Goal: Communication & Community: Answer question/provide support

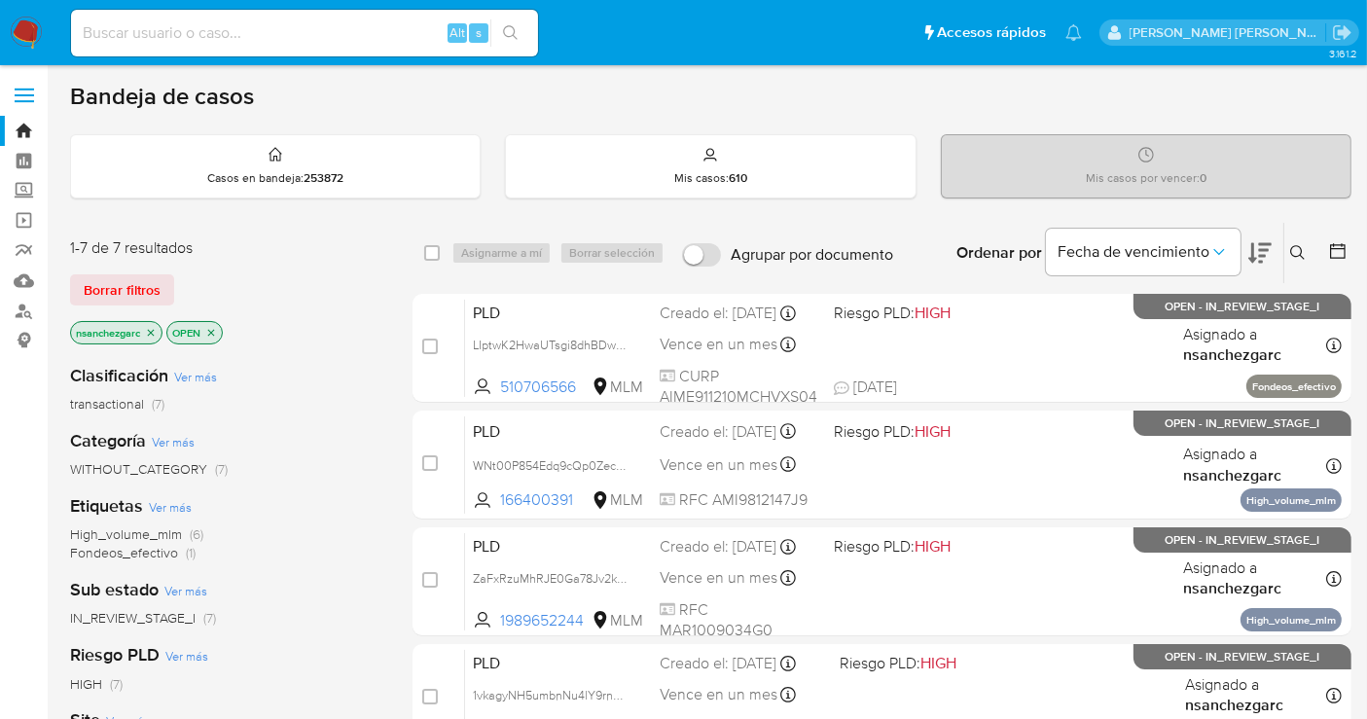
click at [191, 32] on input at bounding box center [304, 32] width 467 height 25
paste input "1471230958"
type input "1471230958"
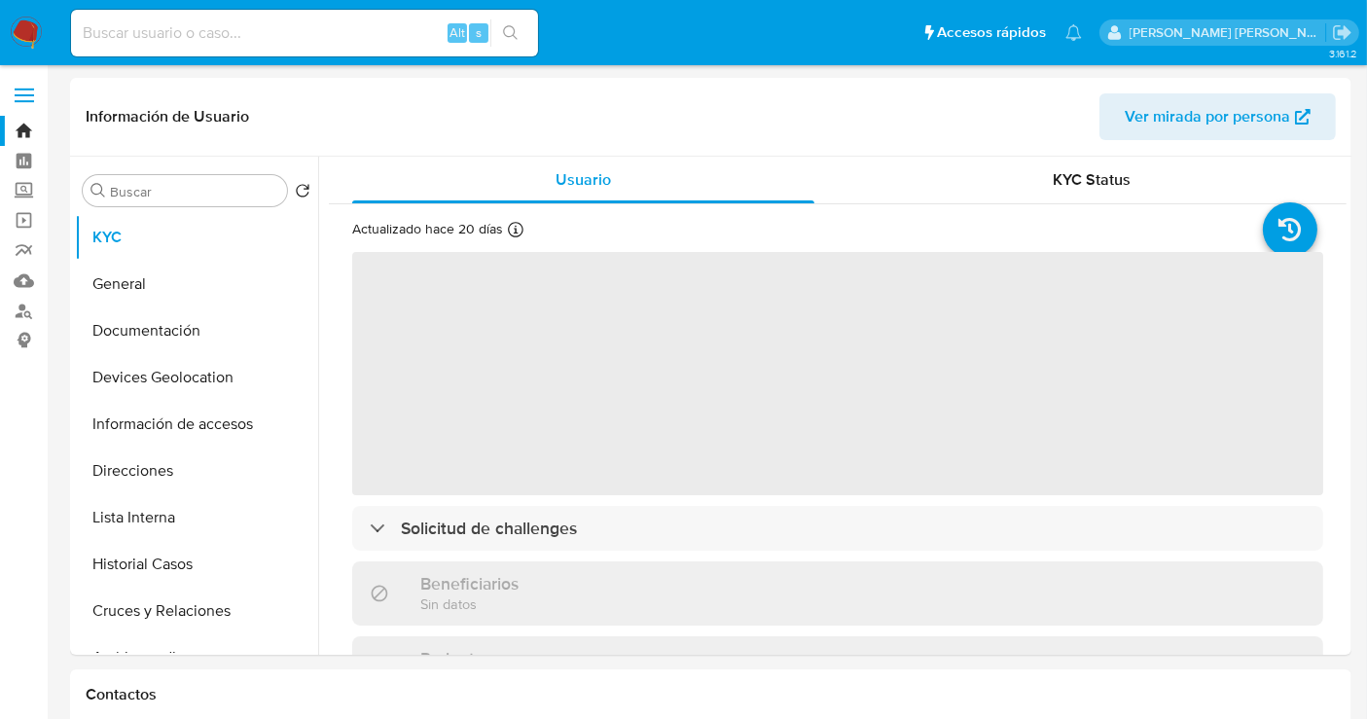
select select "10"
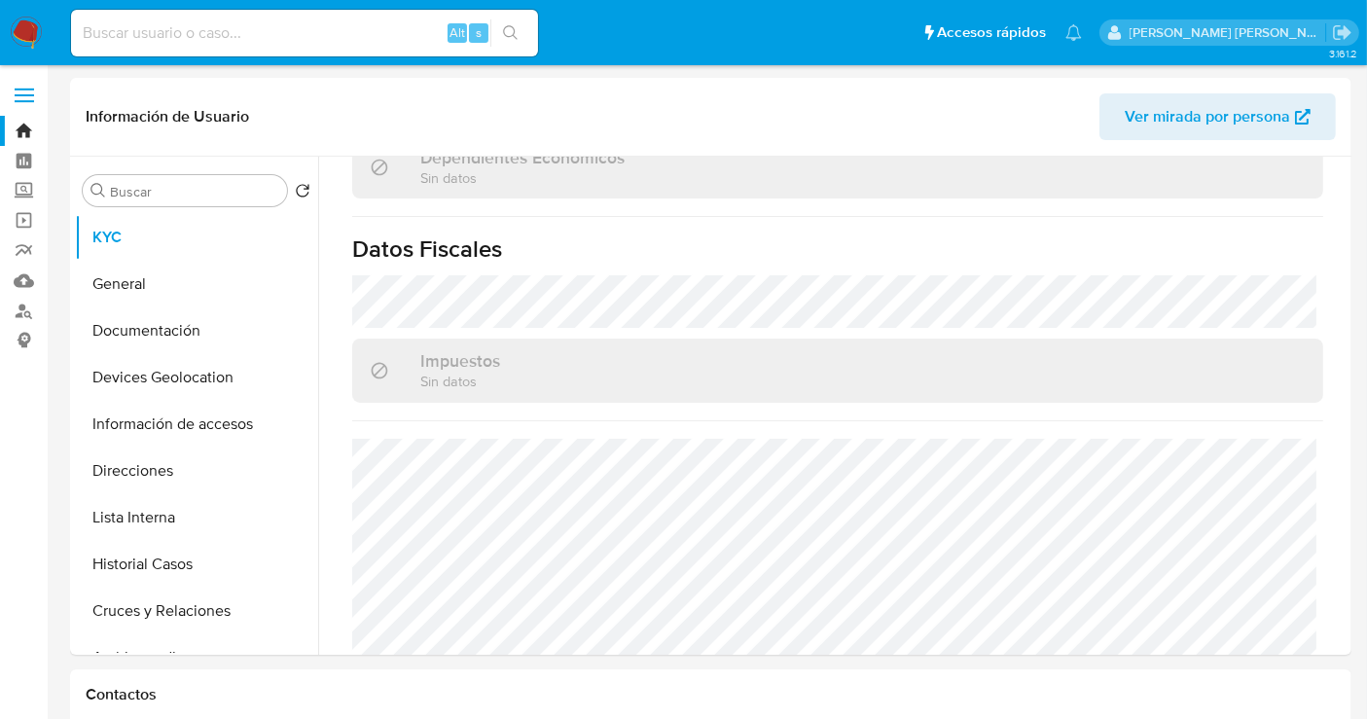
scroll to position [108, 0]
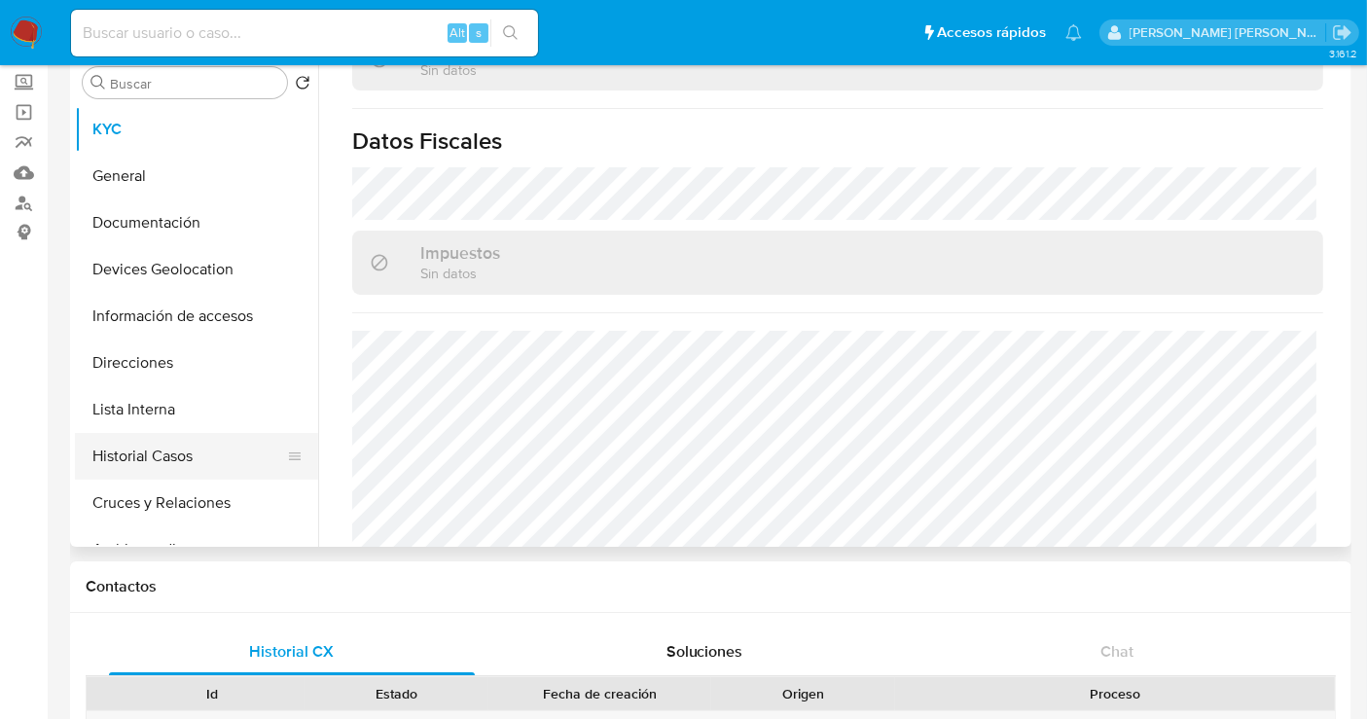
click at [165, 448] on button "Historial Casos" at bounding box center [189, 456] width 228 height 47
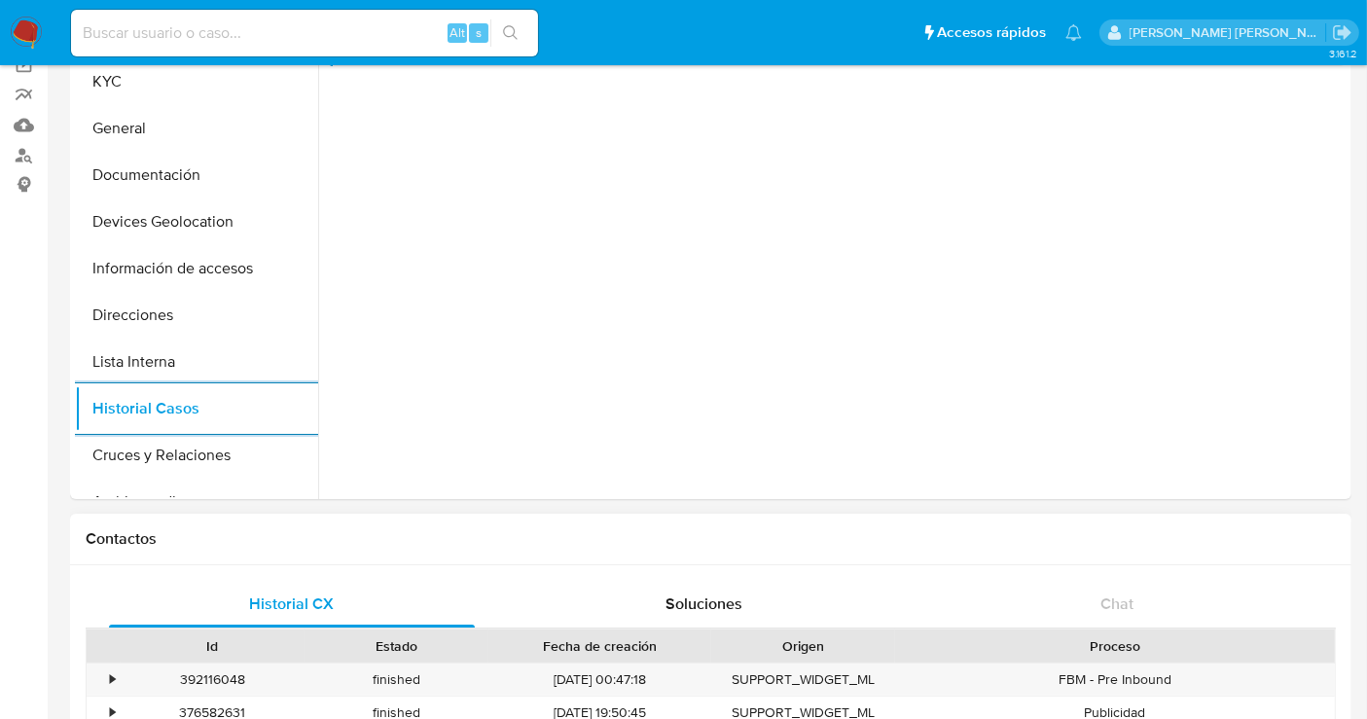
scroll to position [0, 0]
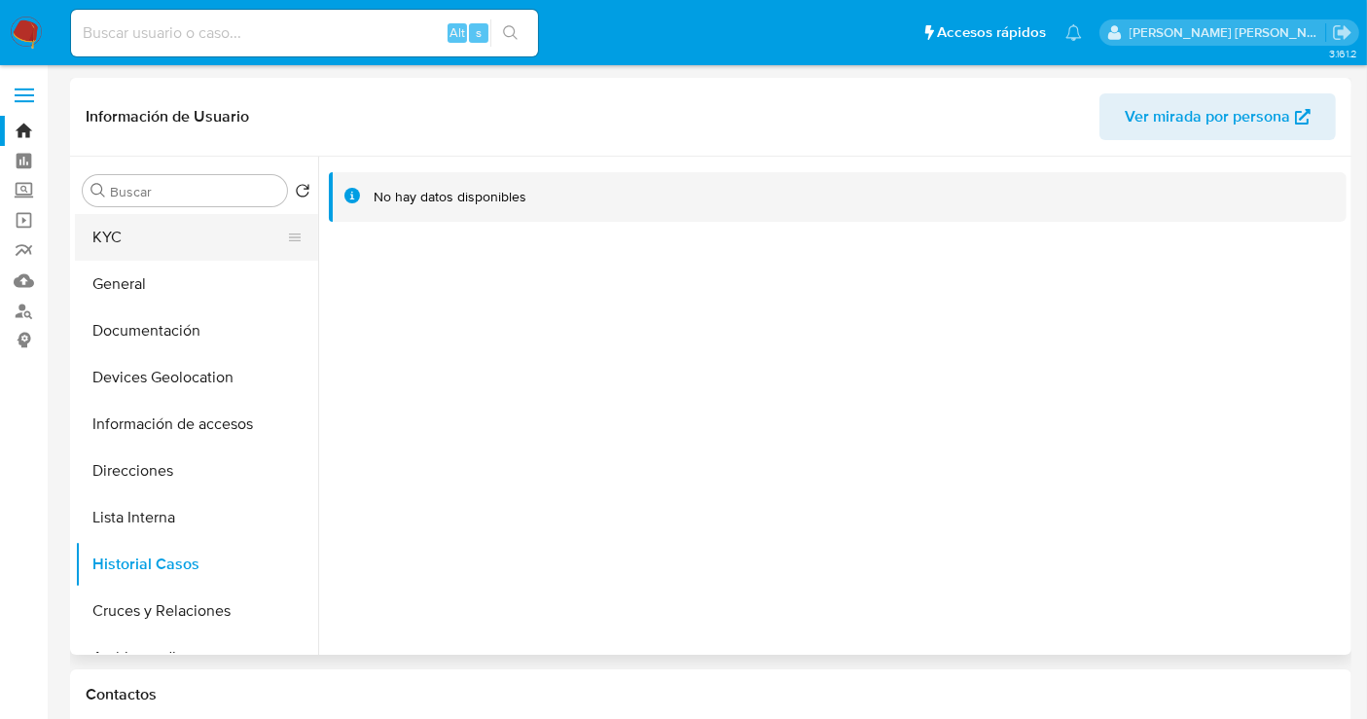
click at [133, 238] on button "KYC" at bounding box center [189, 237] width 228 height 47
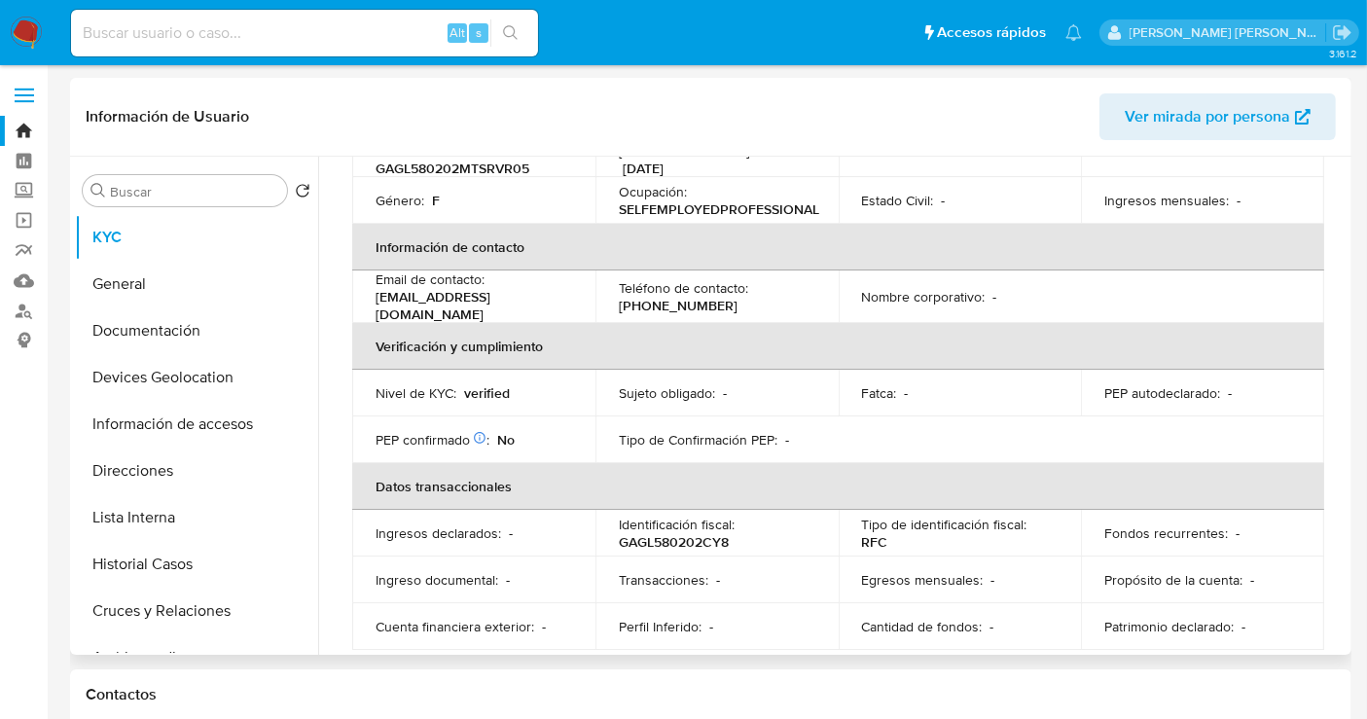
scroll to position [108, 0]
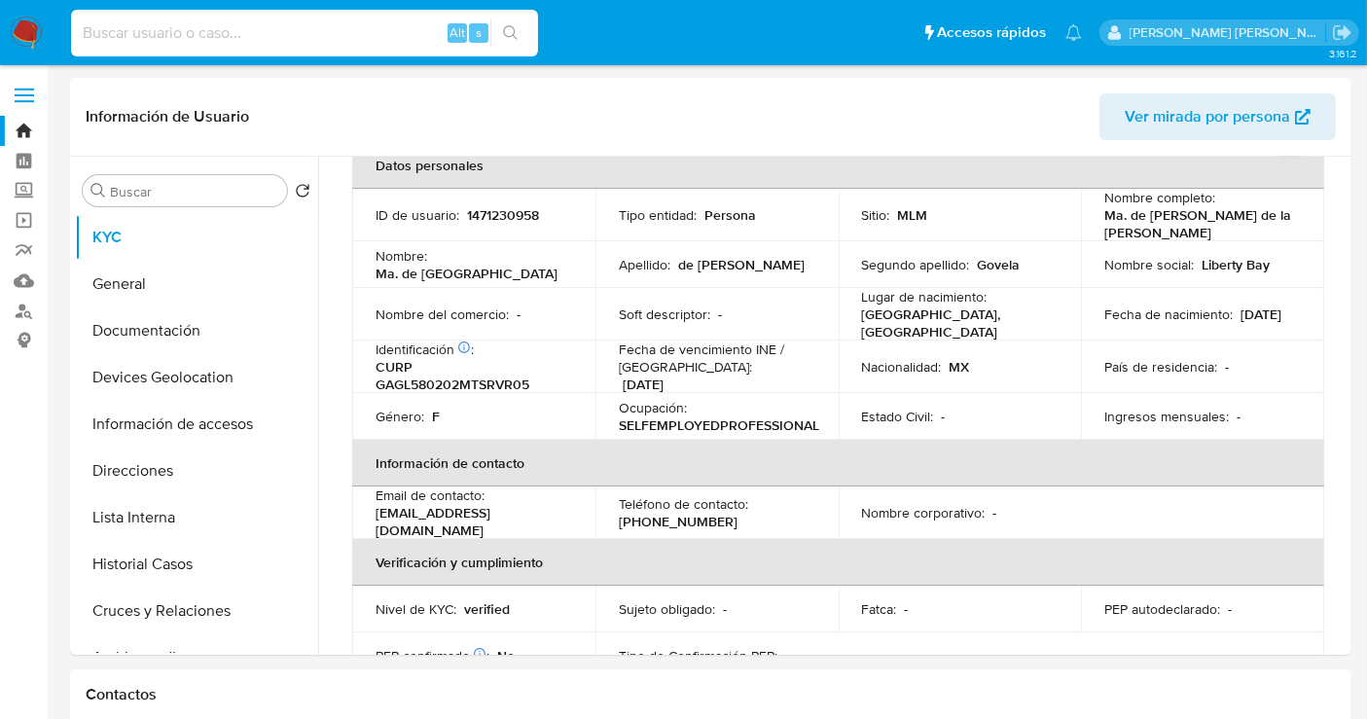
click at [144, 38] on input at bounding box center [304, 32] width 467 height 25
paste input "519362816"
click at [144, 38] on input "519362816" at bounding box center [304, 32] width 467 height 25
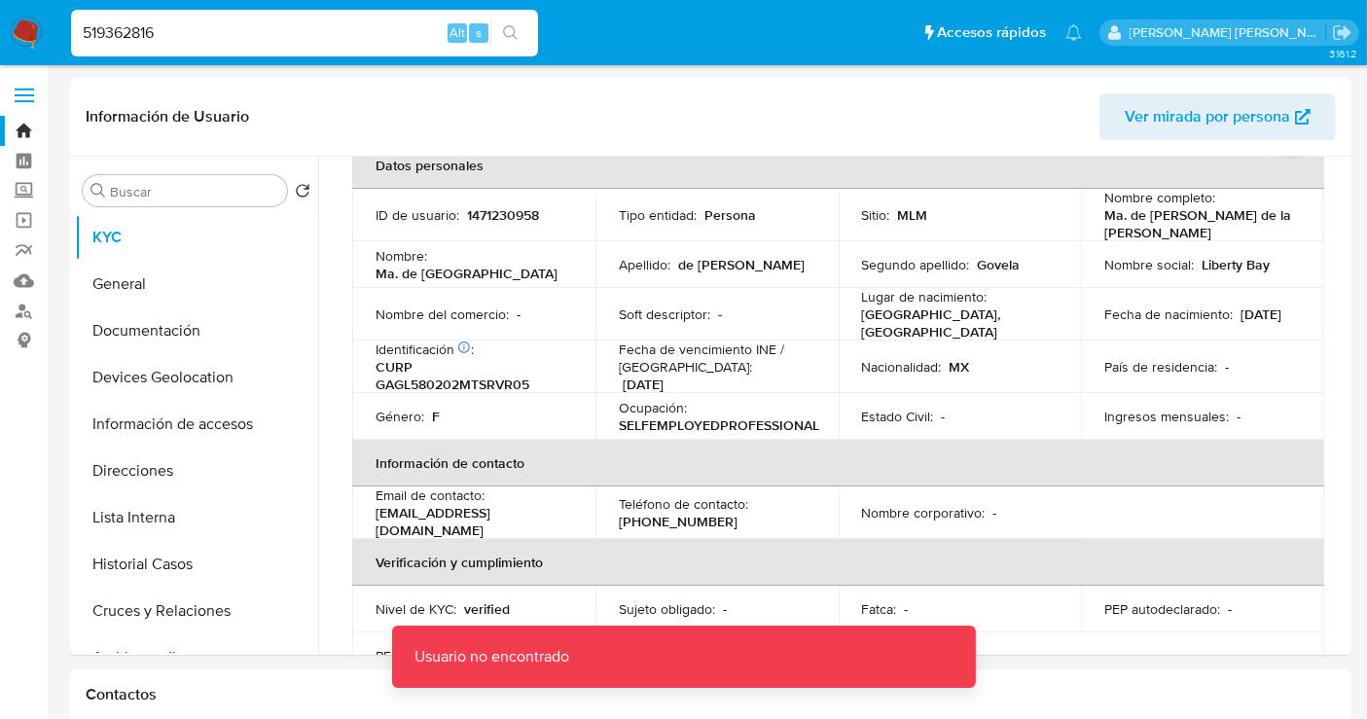
click at [216, 40] on input "519362816" at bounding box center [304, 32] width 467 height 25
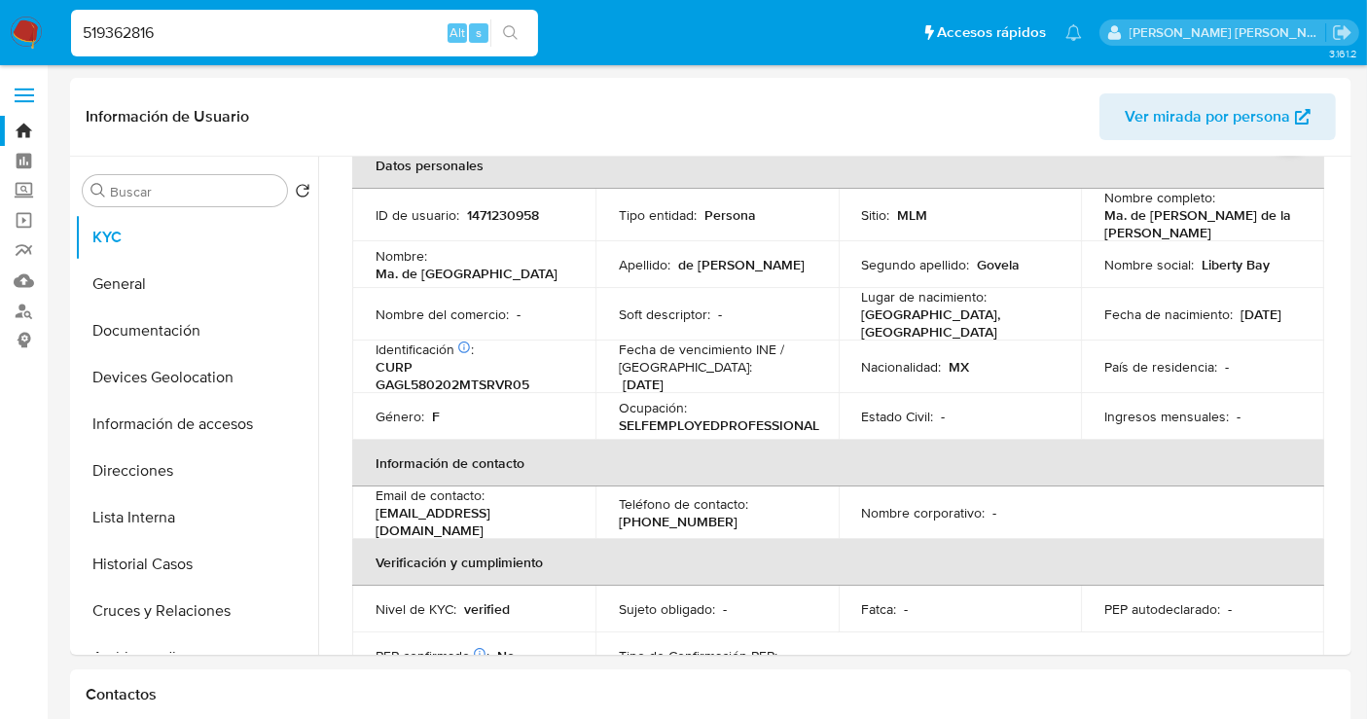
type input "519362816"
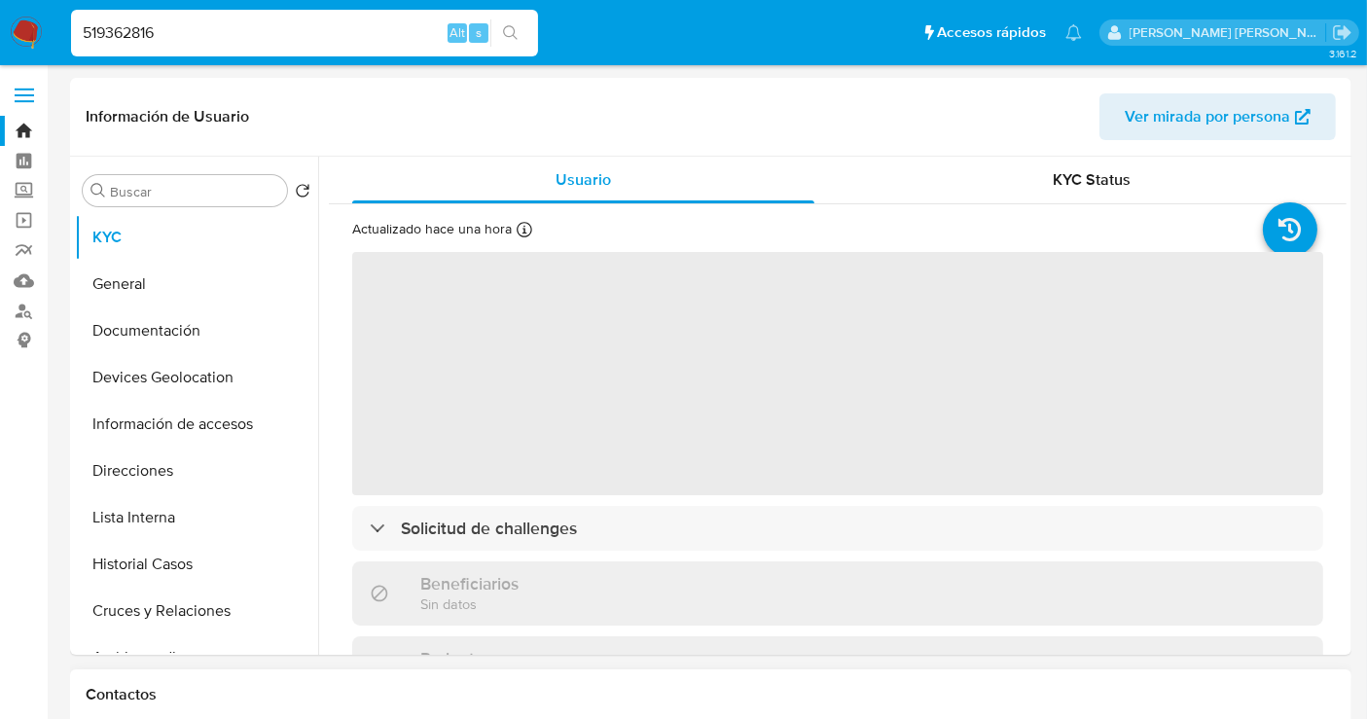
select select "10"
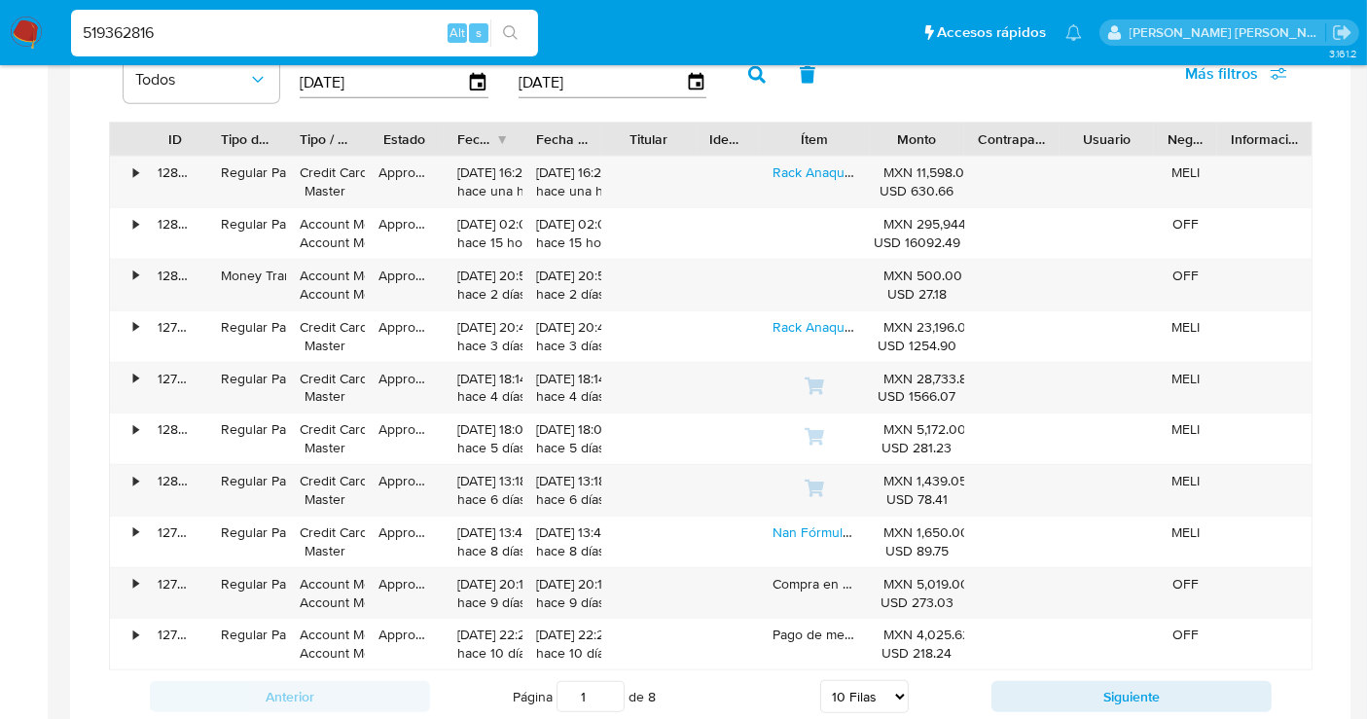
scroll to position [1512, 0]
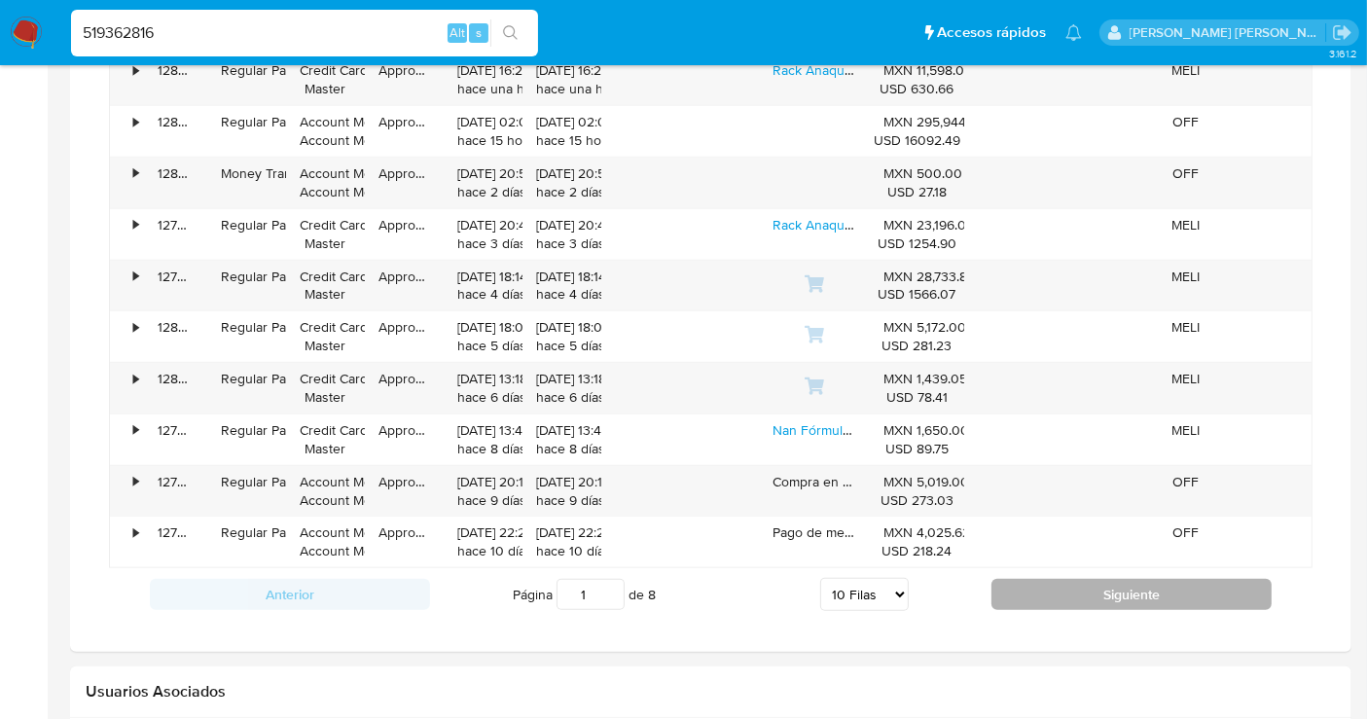
click at [1088, 579] on button "Siguiente" at bounding box center [1131, 594] width 280 height 31
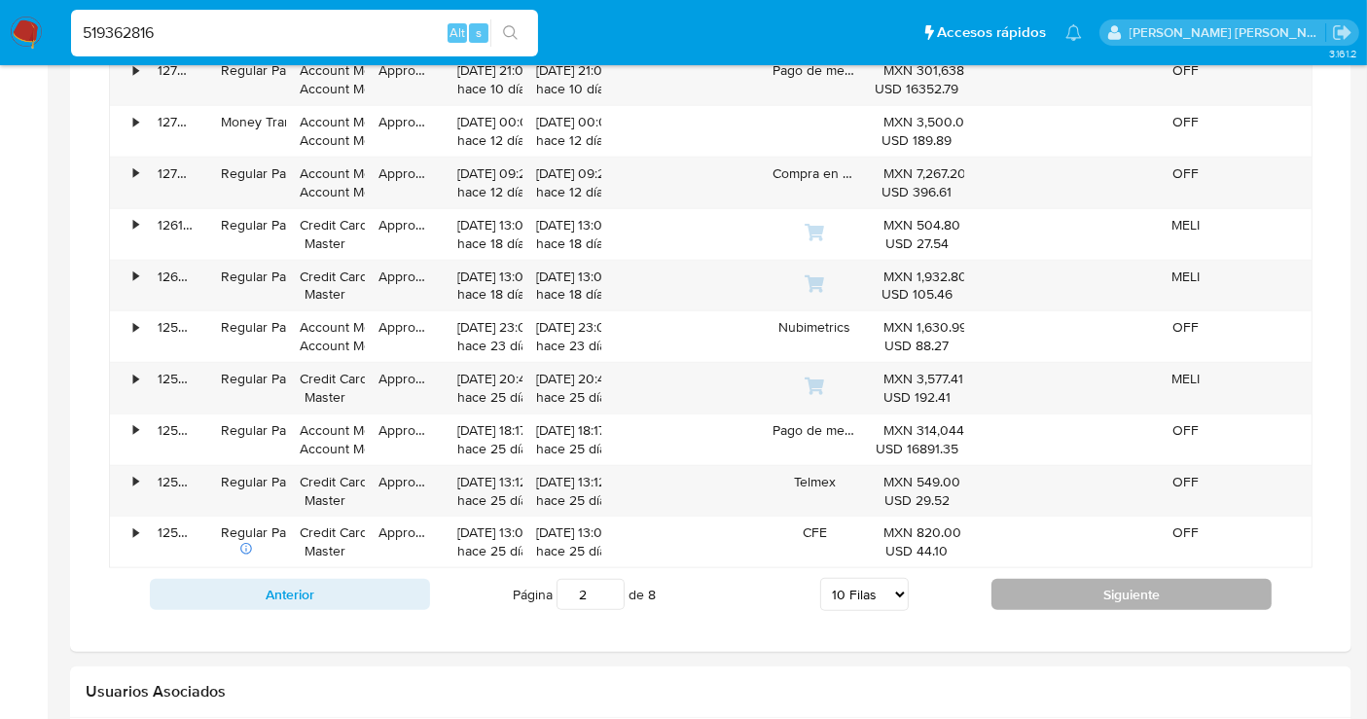
click at [1088, 579] on button "Siguiente" at bounding box center [1131, 594] width 280 height 31
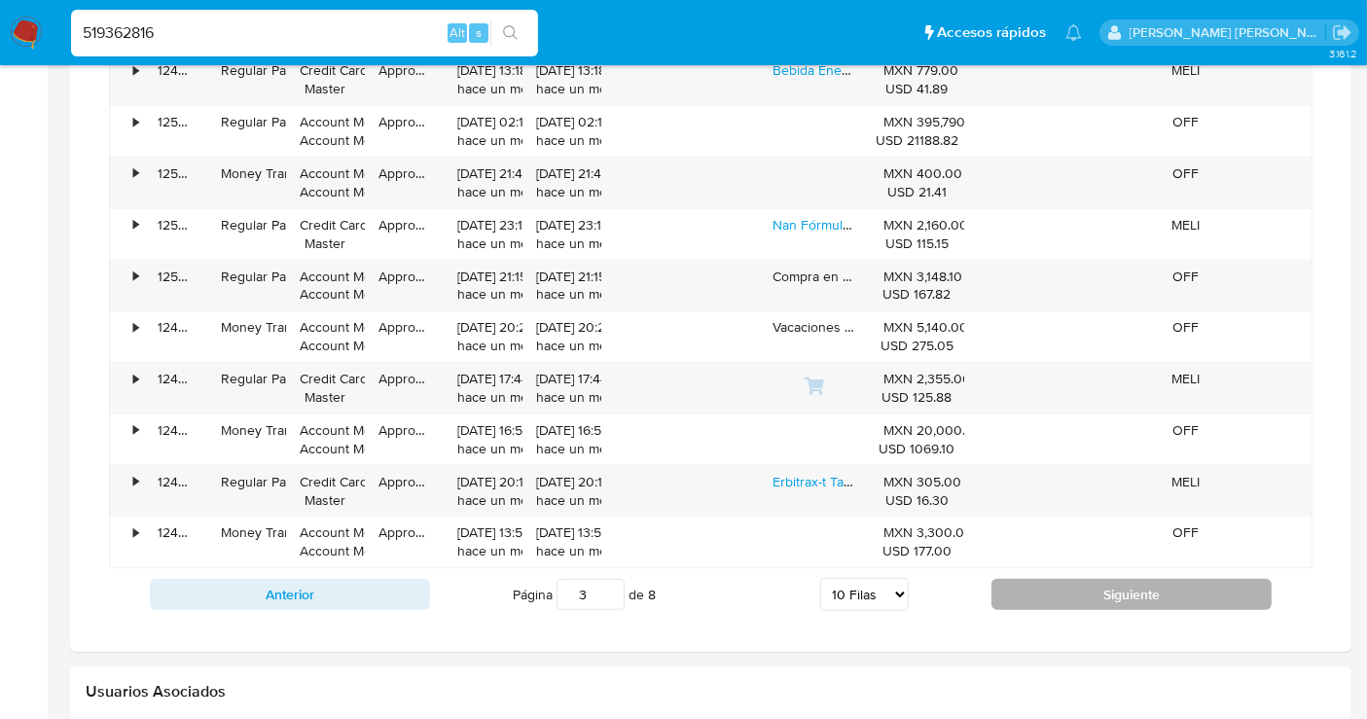
click at [1088, 579] on button "Siguiente" at bounding box center [1131, 594] width 280 height 31
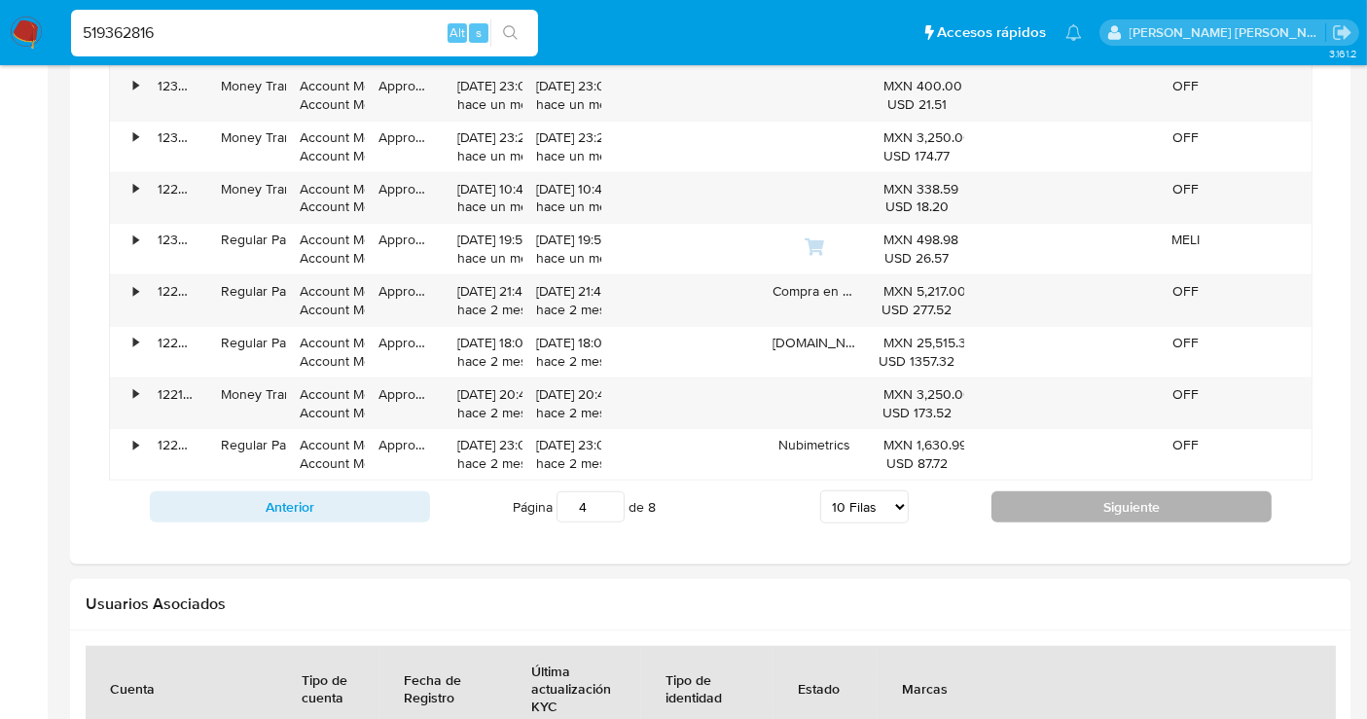
scroll to position [1620, 0]
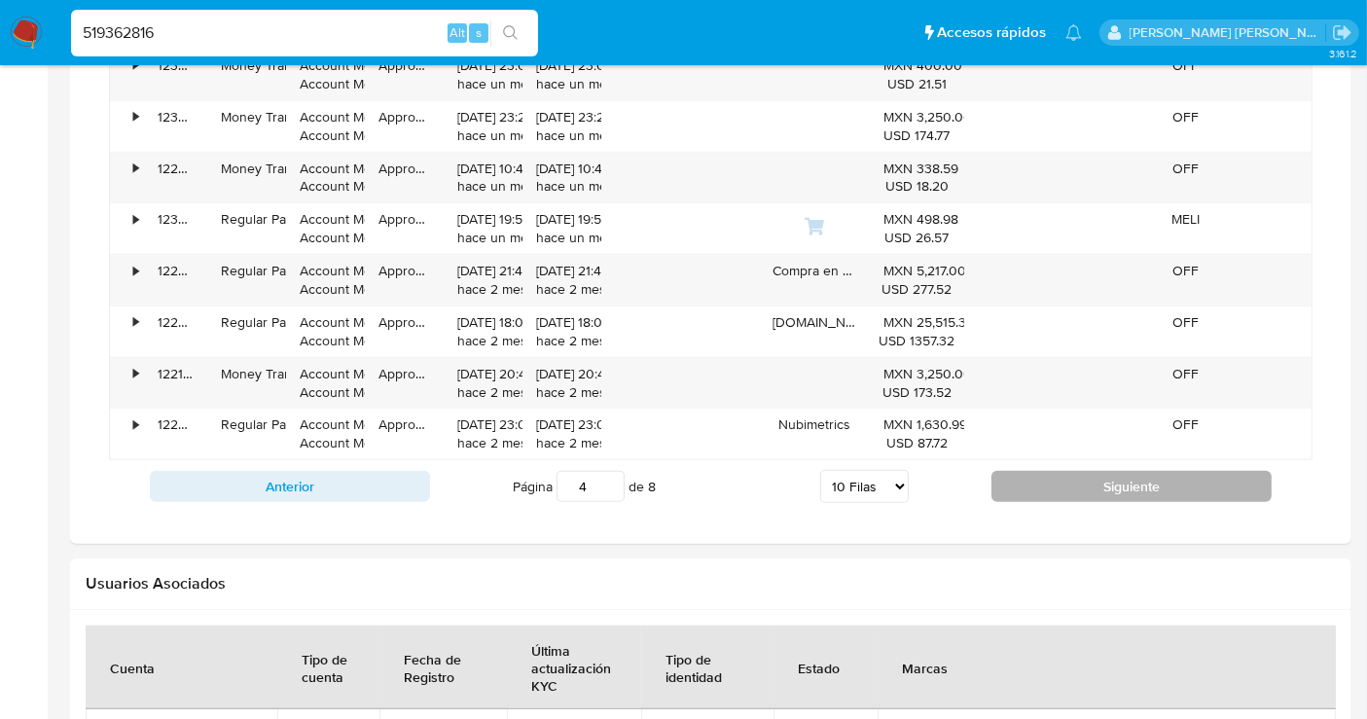
click at [1083, 477] on button "Siguiente" at bounding box center [1131, 486] width 280 height 31
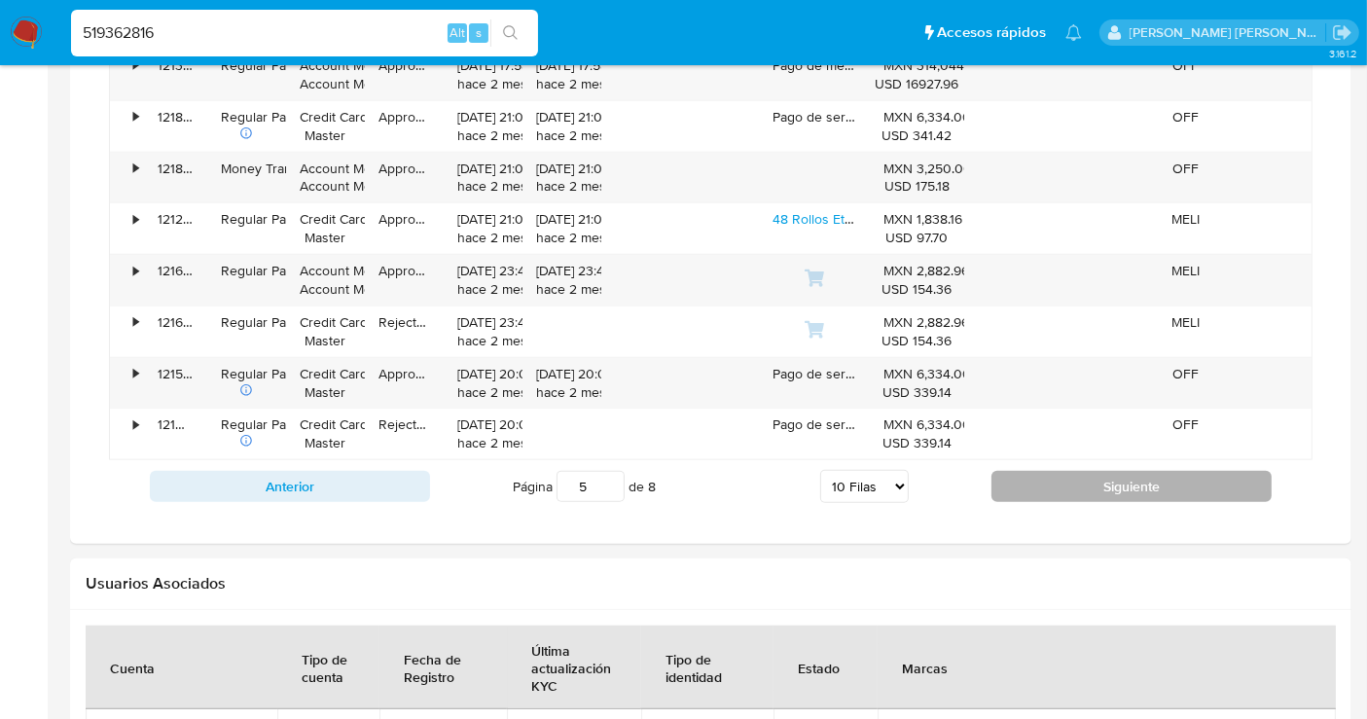
click at [1083, 477] on button "Siguiente" at bounding box center [1131, 486] width 280 height 31
type input "6"
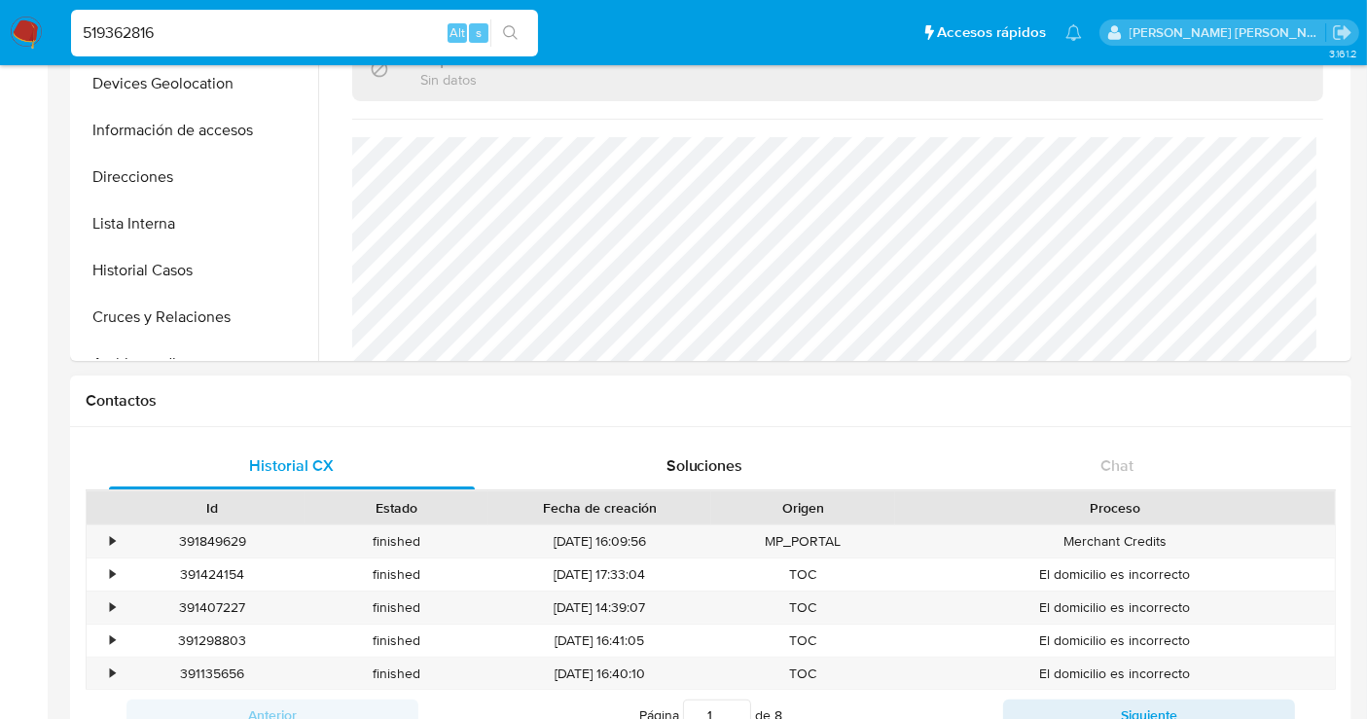
scroll to position [216, 0]
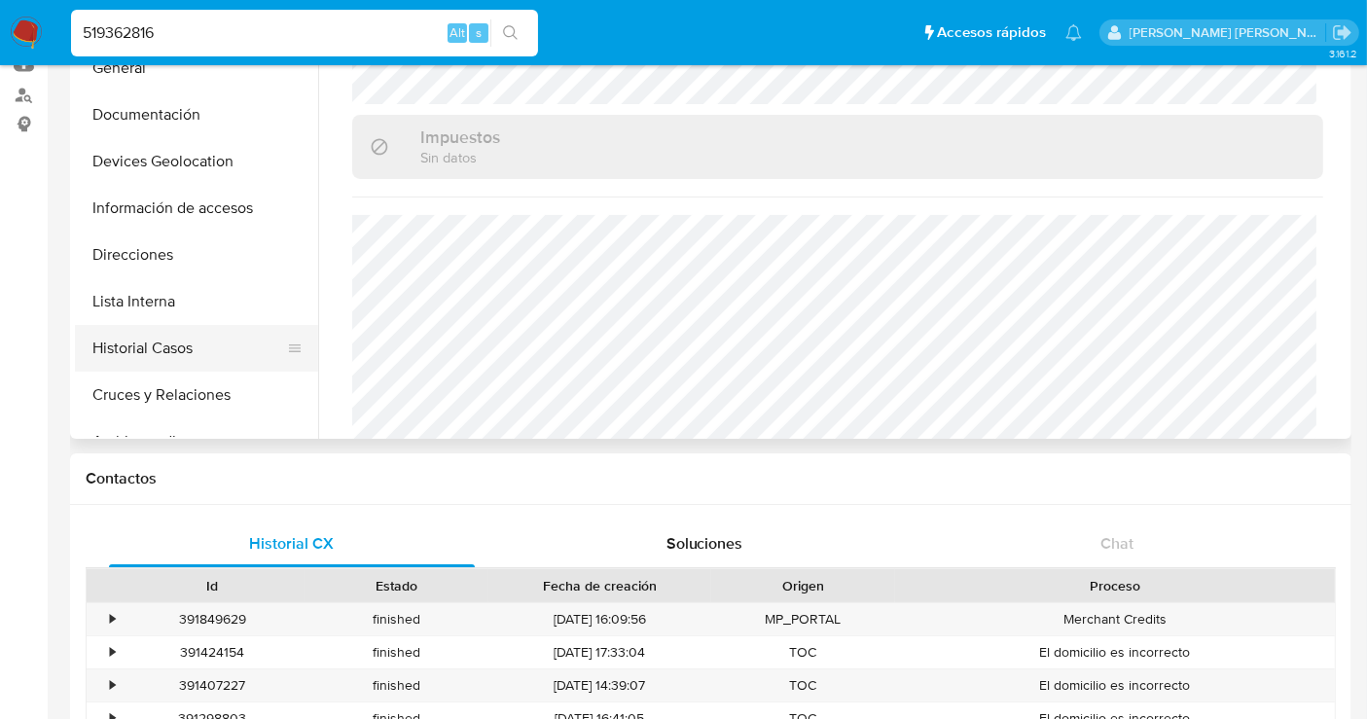
click at [160, 347] on button "Historial Casos" at bounding box center [189, 348] width 228 height 47
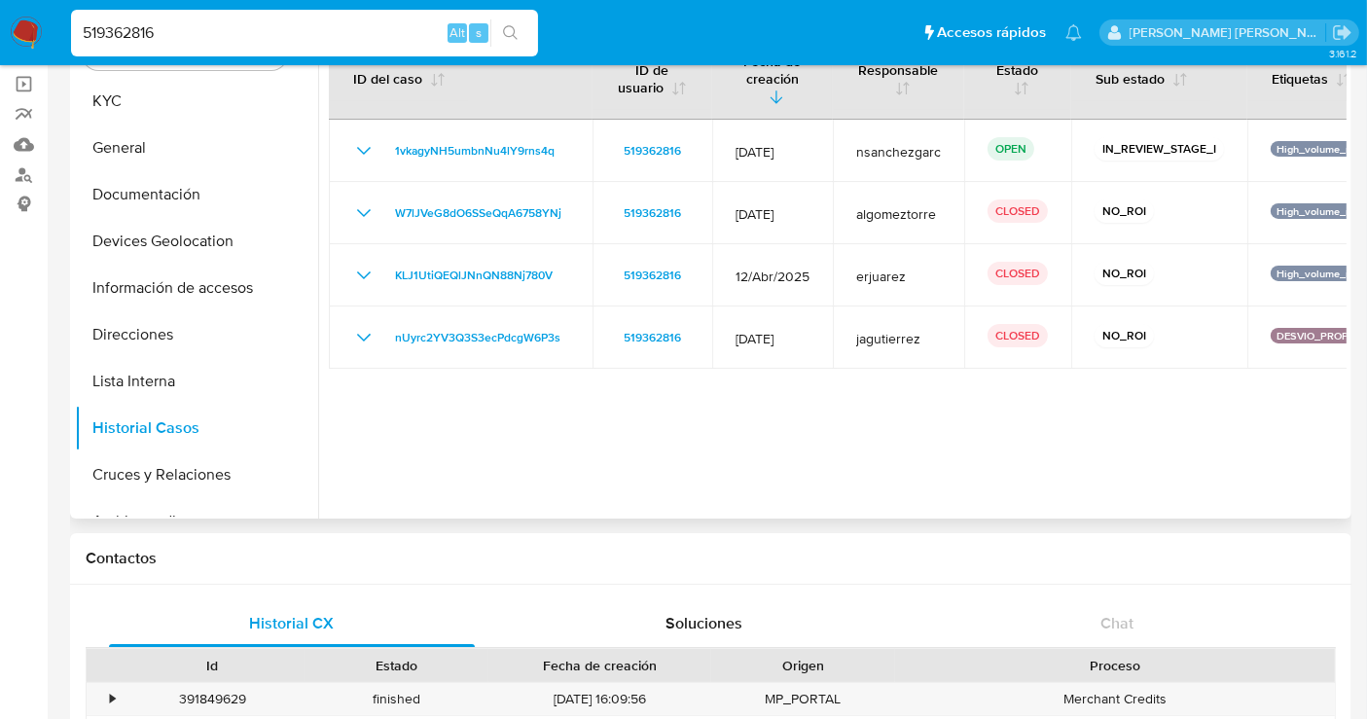
scroll to position [108, 0]
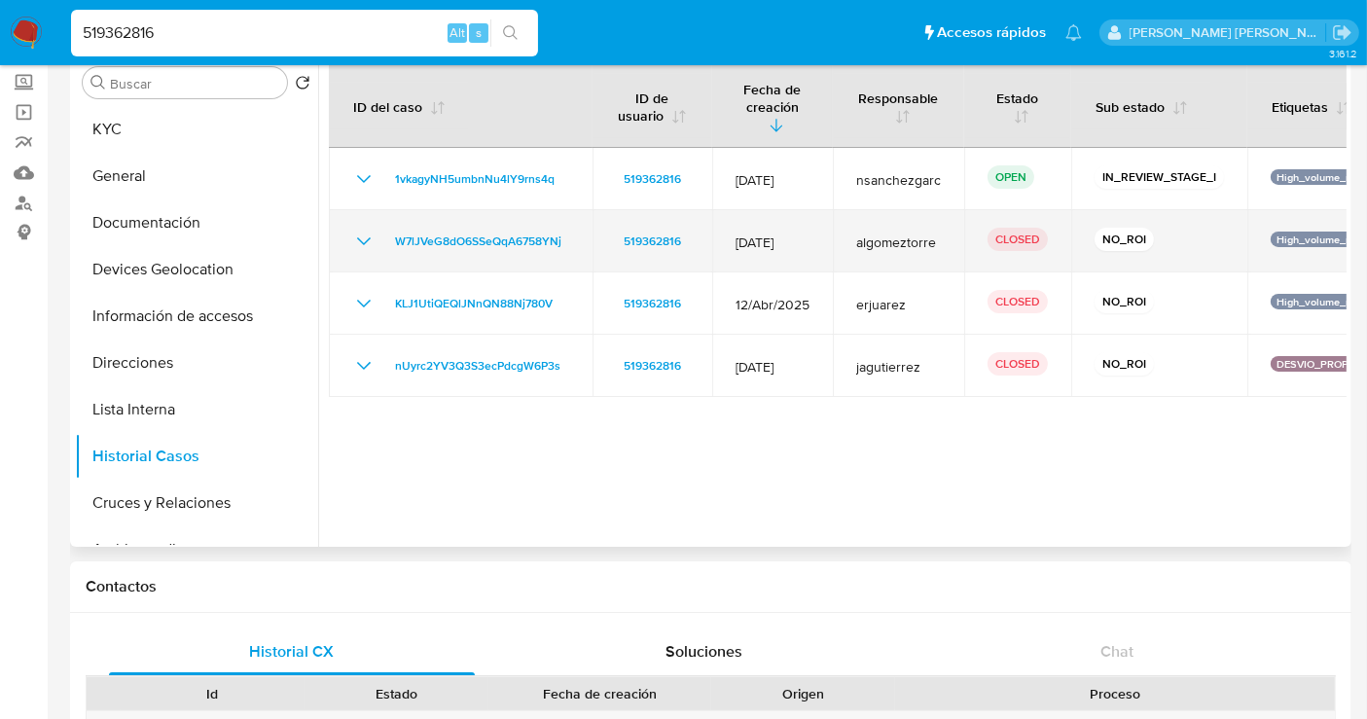
click at [371, 230] on icon "Mostrar/Ocultar" at bounding box center [363, 241] width 23 height 23
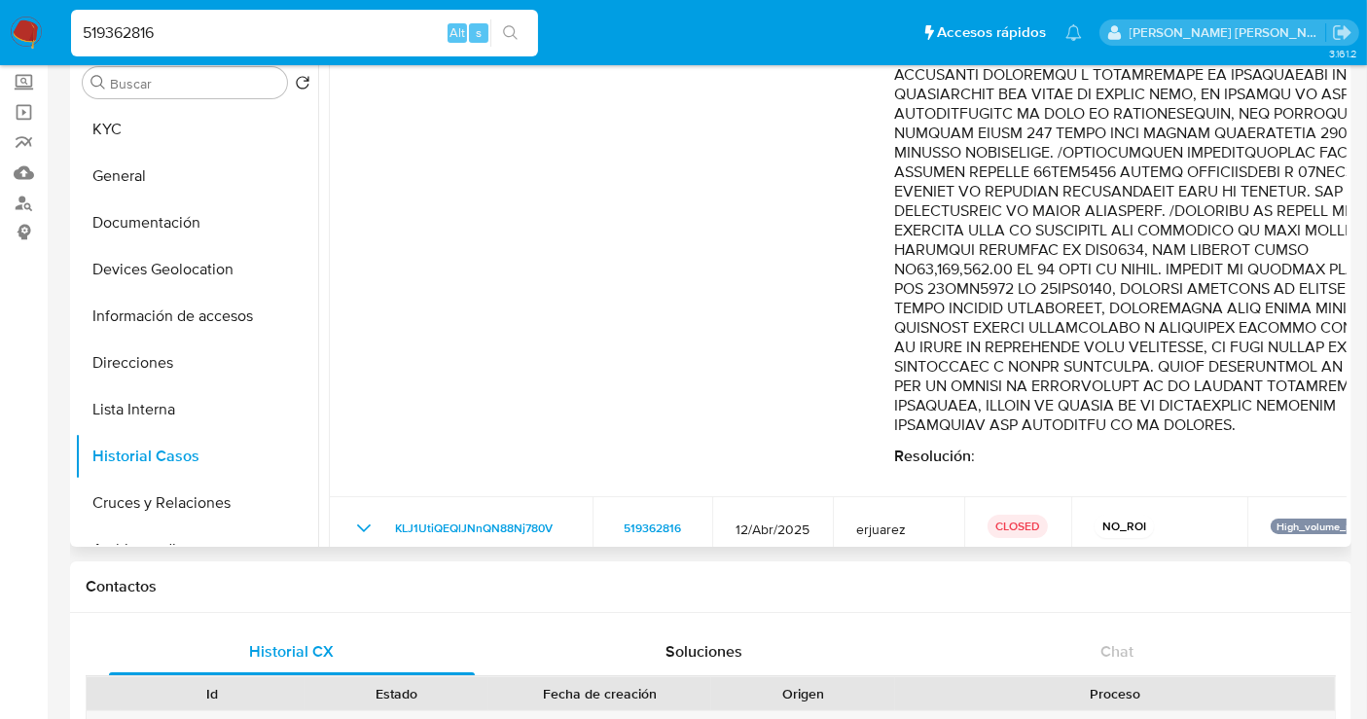
scroll to position [324, 0]
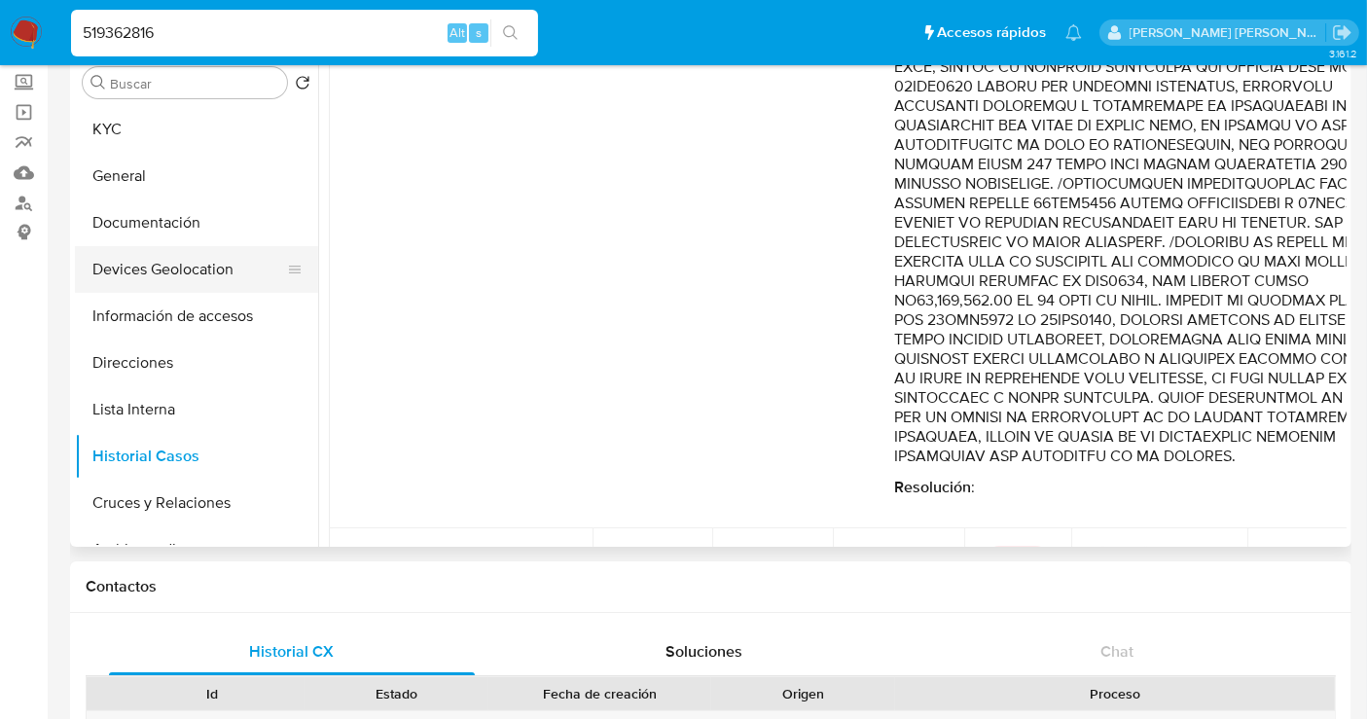
drag, startPoint x: 36, startPoint y: 30, endPoint x: 180, endPoint y: 272, distance: 281.7
click at [36, 30] on img at bounding box center [26, 33] width 33 height 33
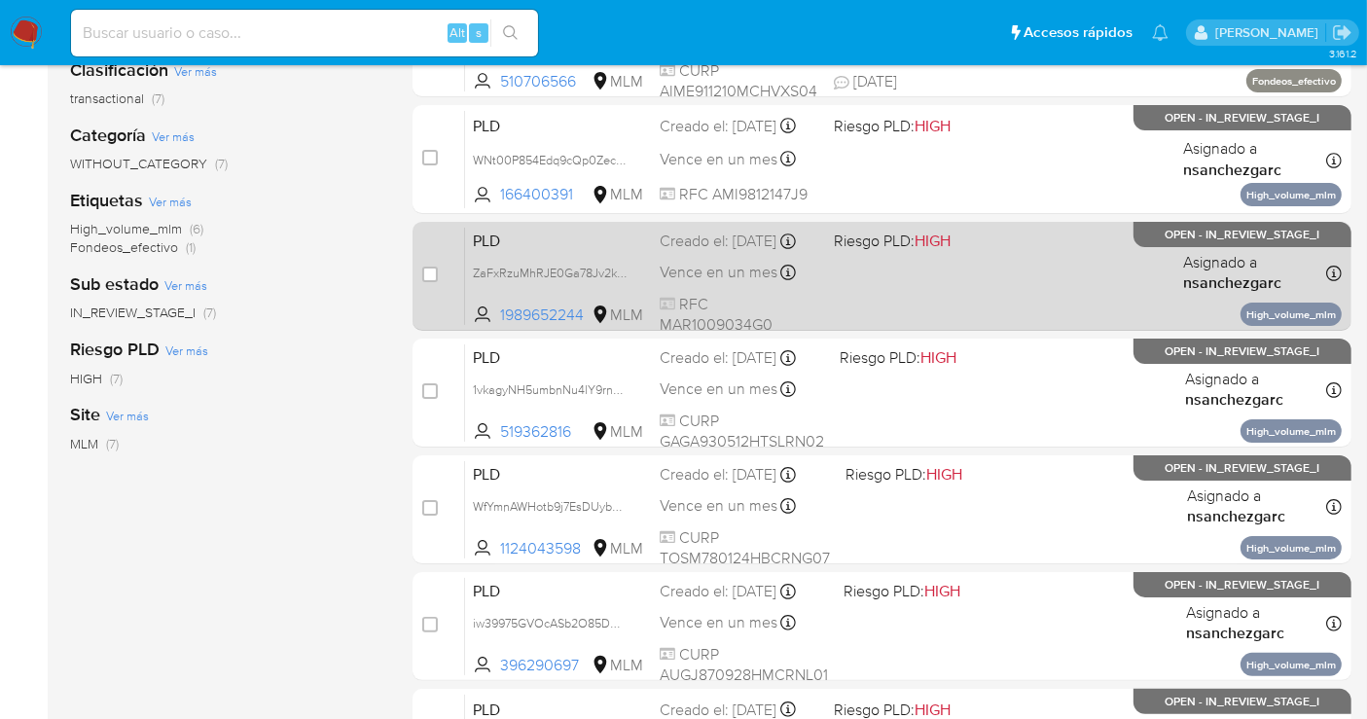
scroll to position [432, 0]
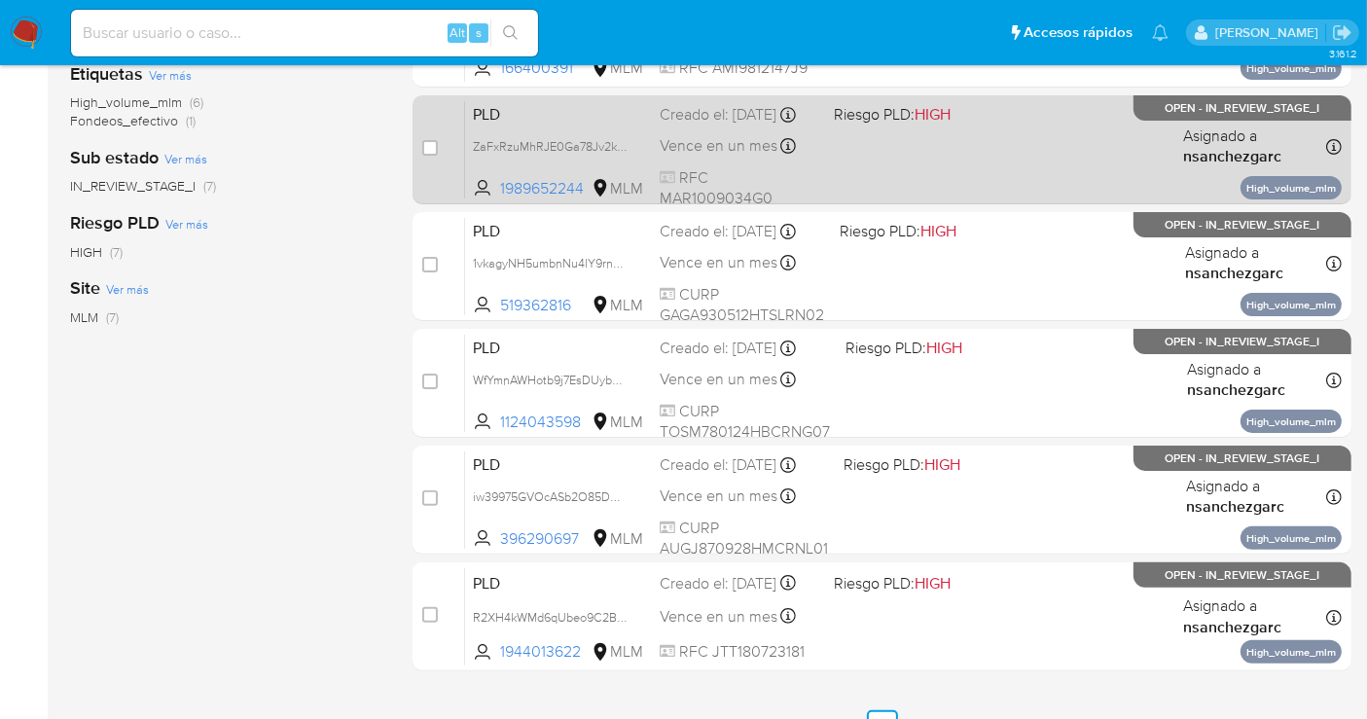
click at [681, 157] on span "Vence en un mes" at bounding box center [718, 145] width 118 height 21
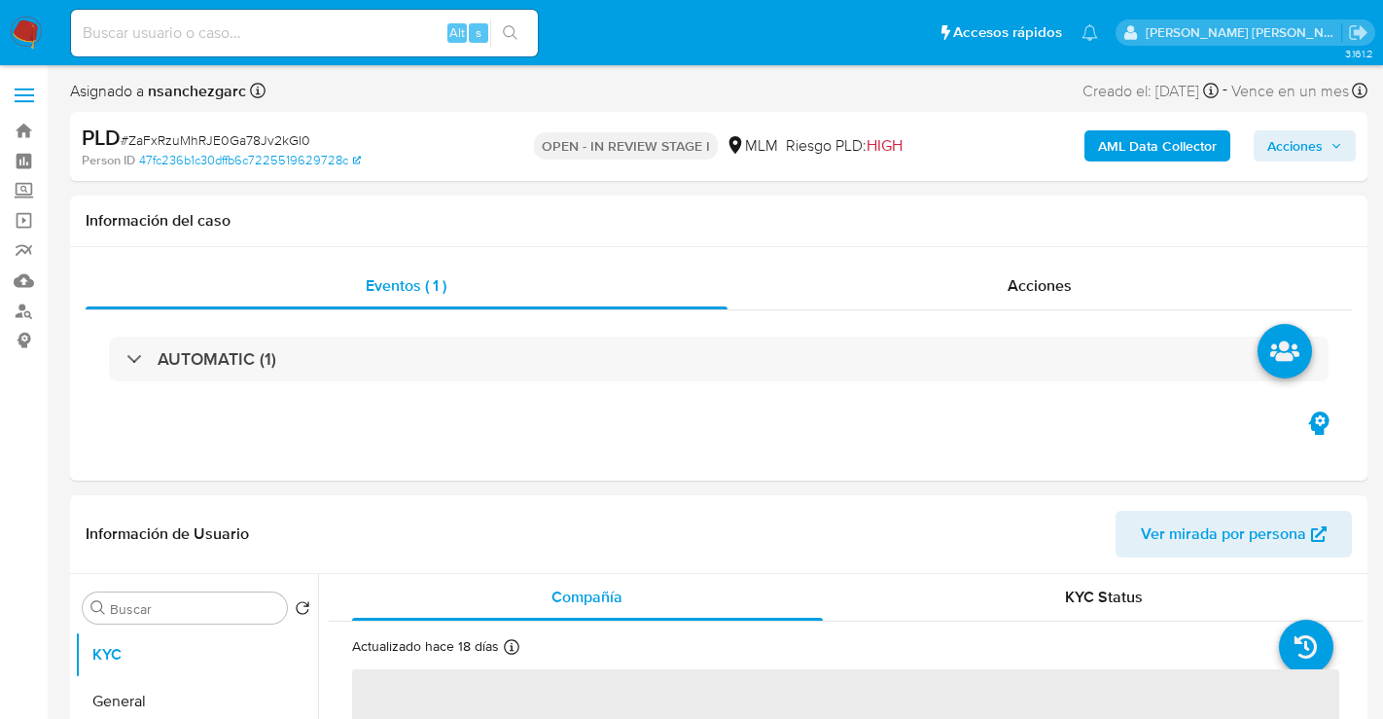
select select "10"
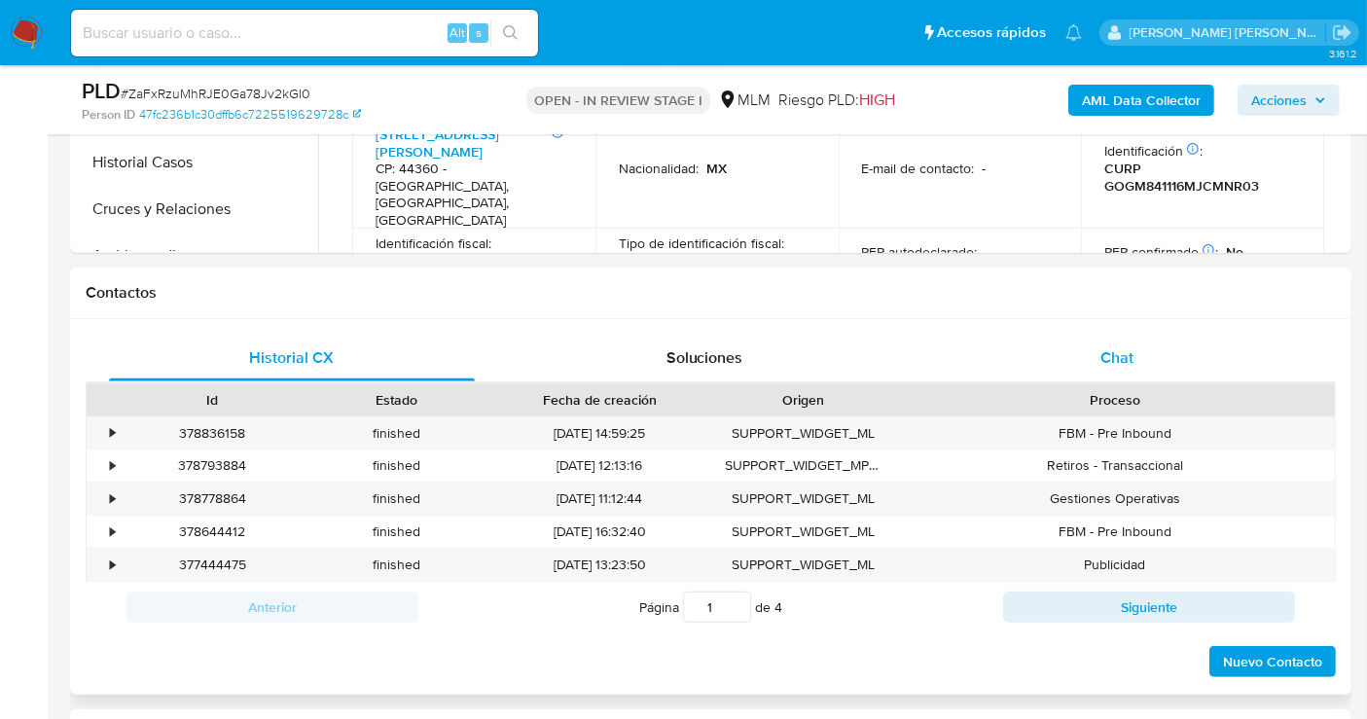
scroll to position [756, 0]
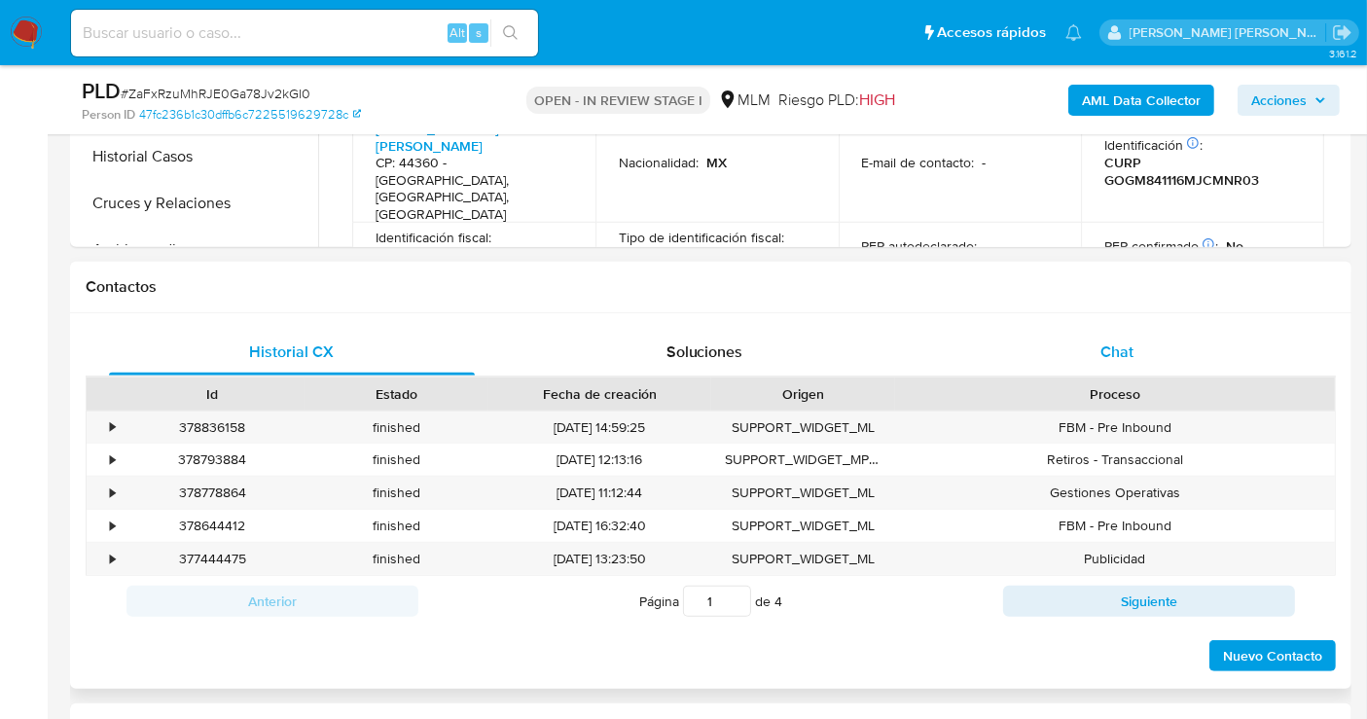
click at [1120, 344] on span "Chat" at bounding box center [1116, 351] width 33 height 22
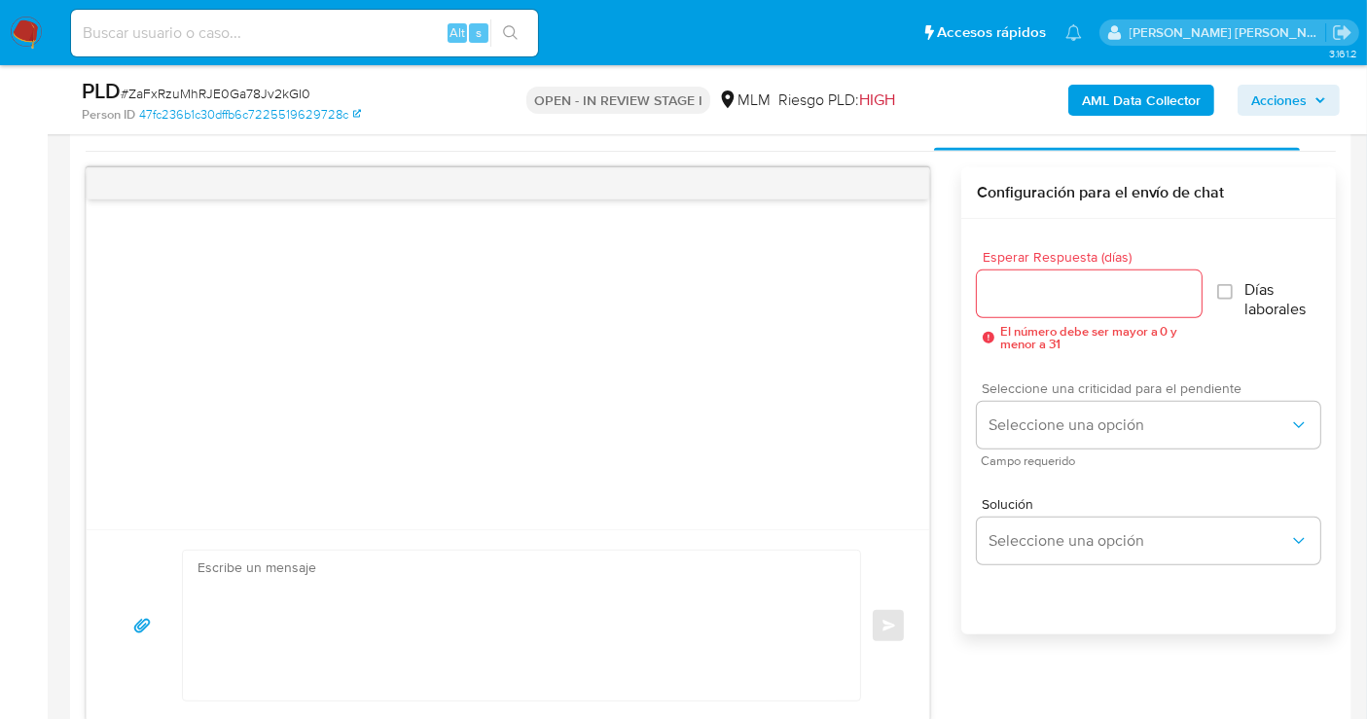
scroll to position [864, 0]
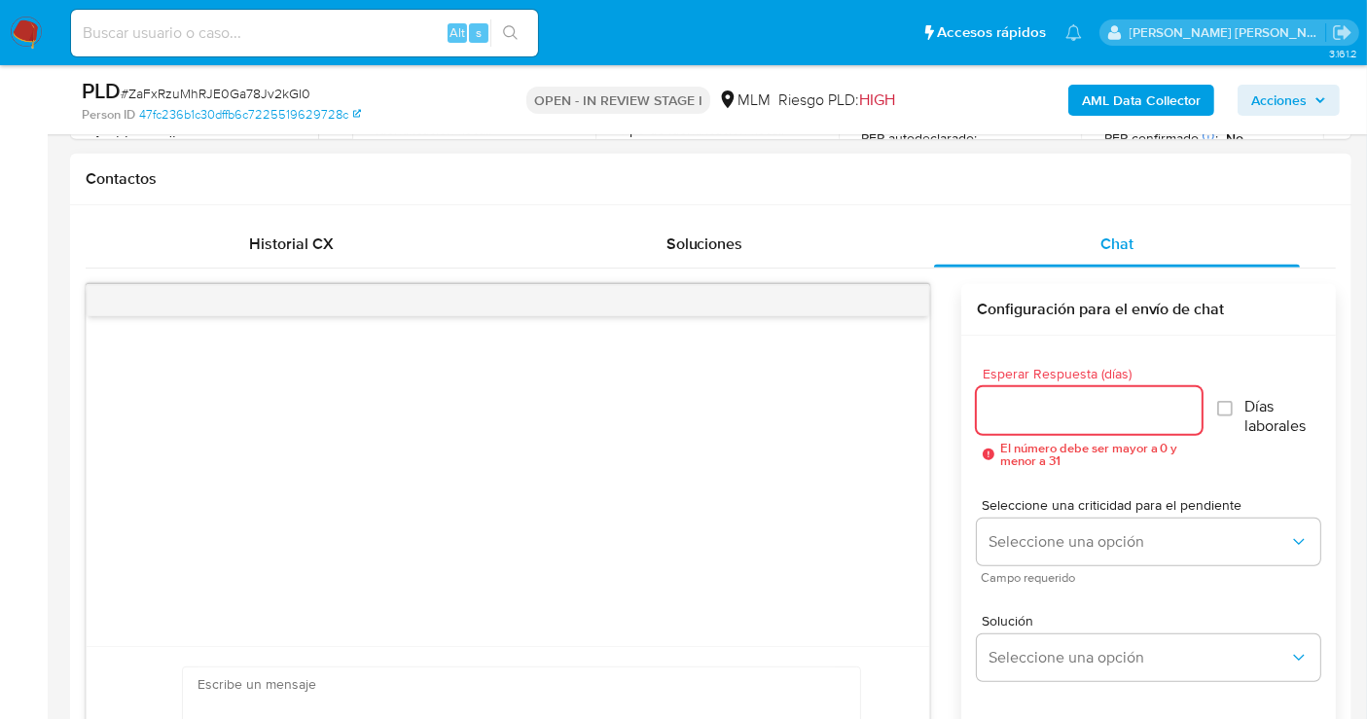
click at [1014, 410] on input "Esperar Respuesta (días)" at bounding box center [1089, 410] width 225 height 25
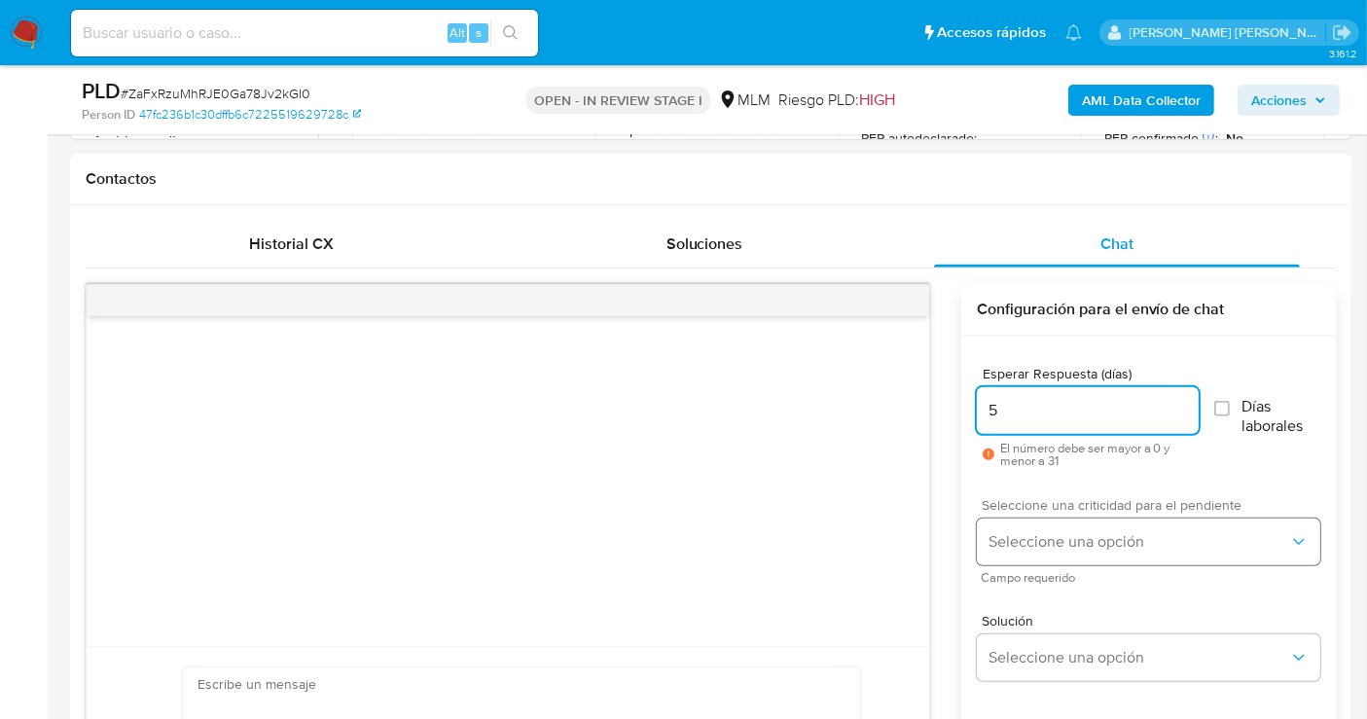
type input "5"
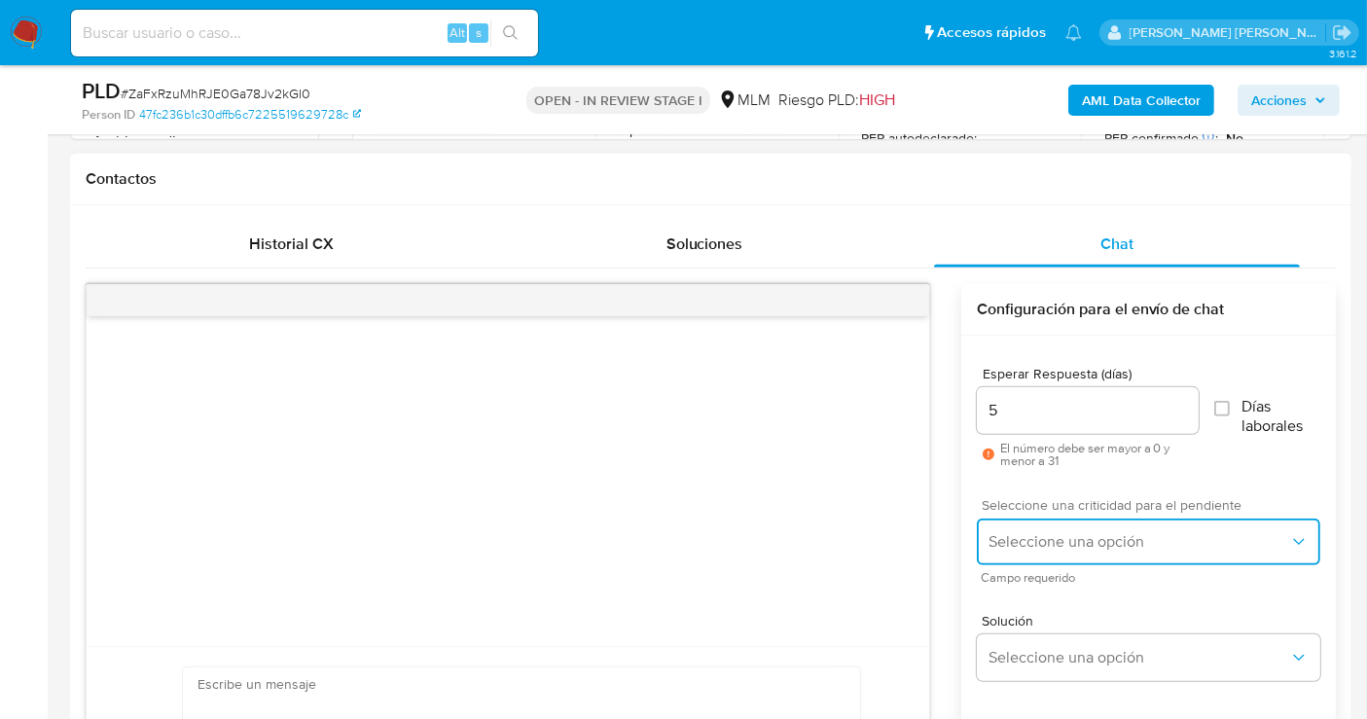
click at [1017, 532] on span "Seleccione una opción" at bounding box center [1138, 541] width 301 height 19
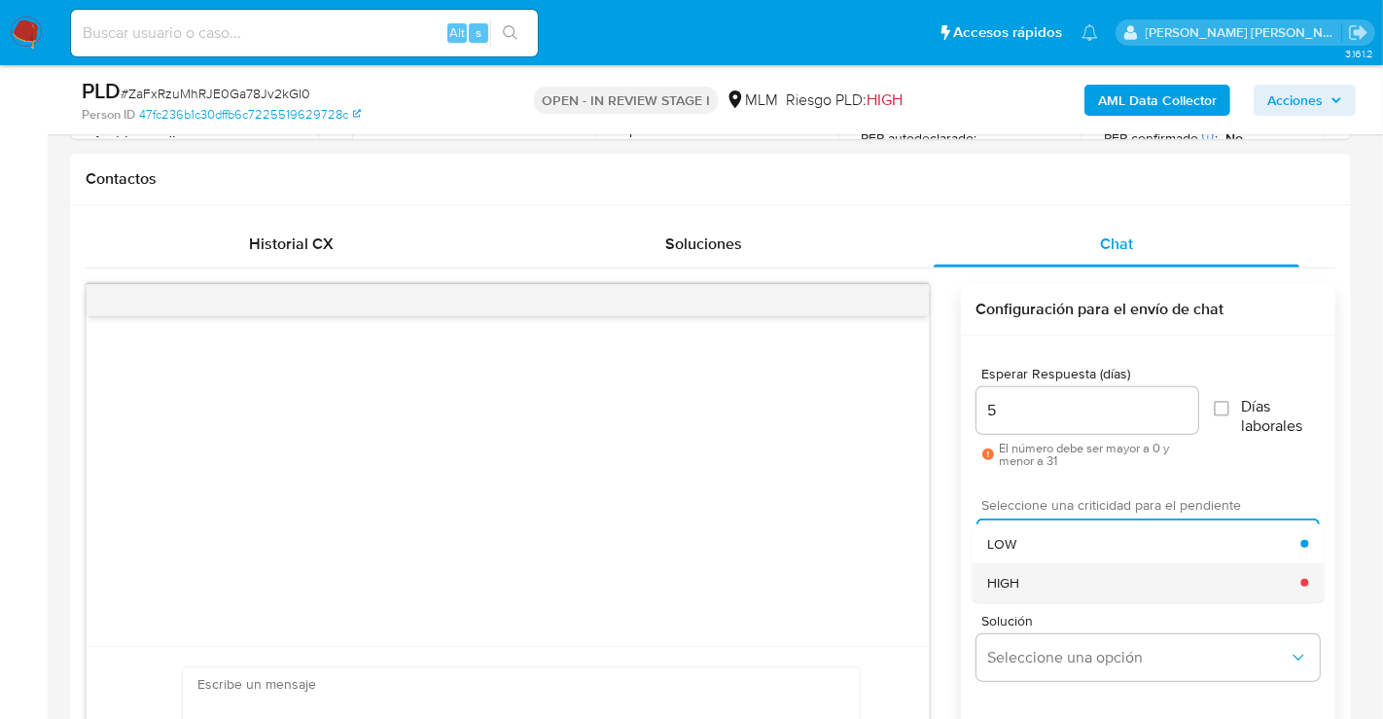
click at [1014, 579] on span "HIGH" at bounding box center [1003, 583] width 32 height 18
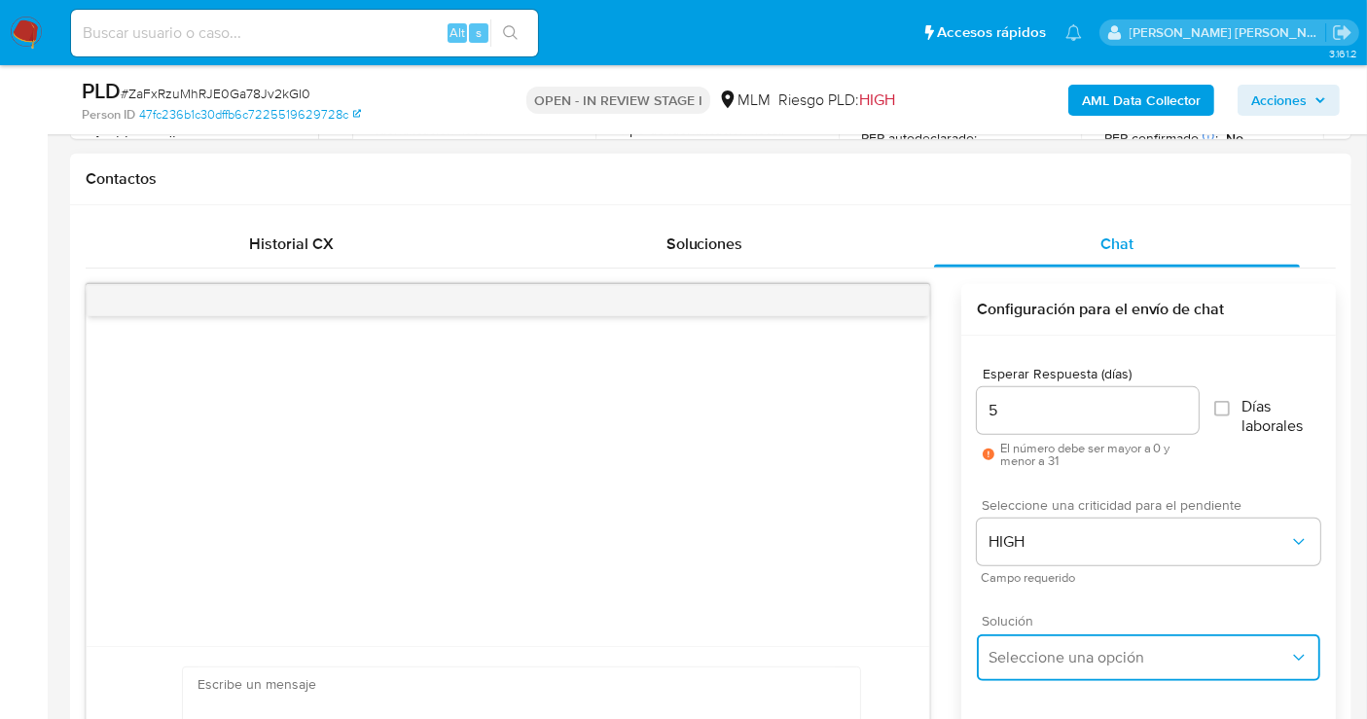
click at [1045, 640] on button "Seleccione una opción" at bounding box center [1148, 657] width 343 height 47
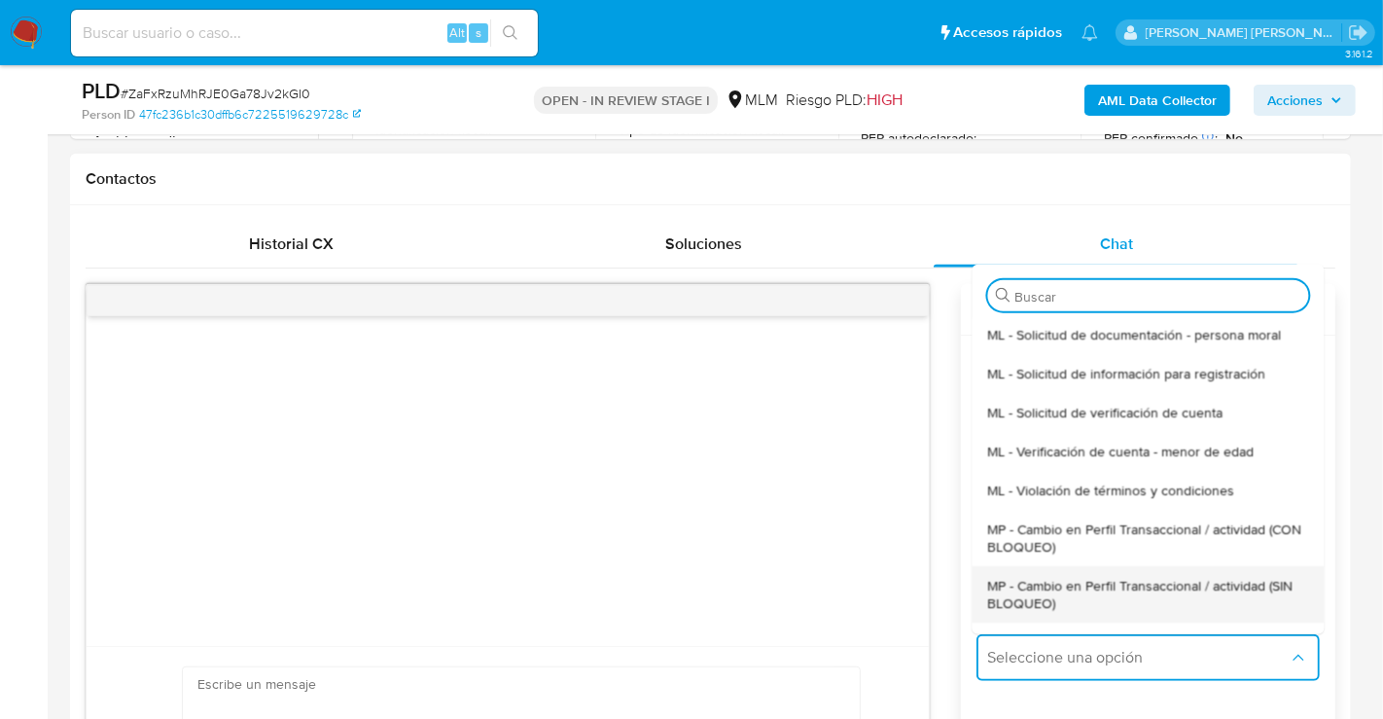
click at [1022, 602] on span "MP - Cambio en Perfil Transaccional / actividad (SIN BLOQUEO)" at bounding box center [1147, 593] width 321 height 35
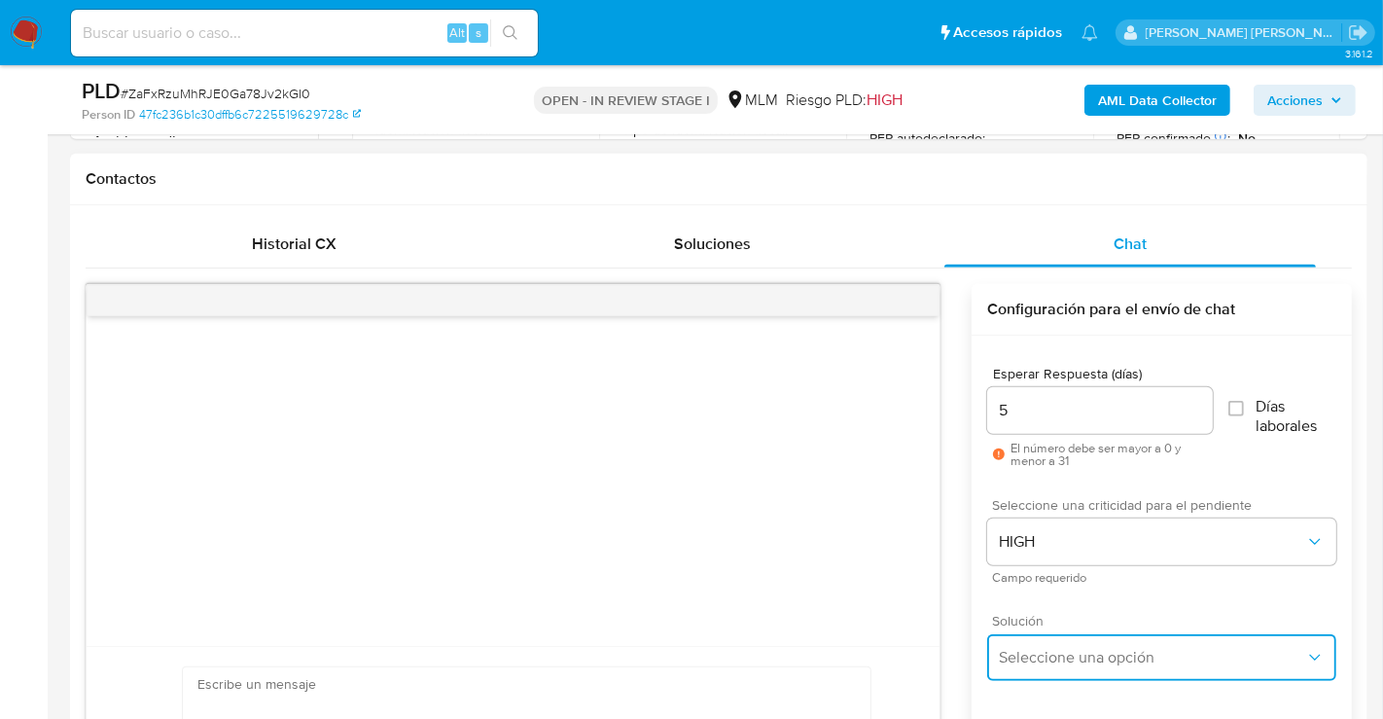
type textarea "Estimado ,Te comunicamos que se ha identificado un cambio en el uso habitual de…"
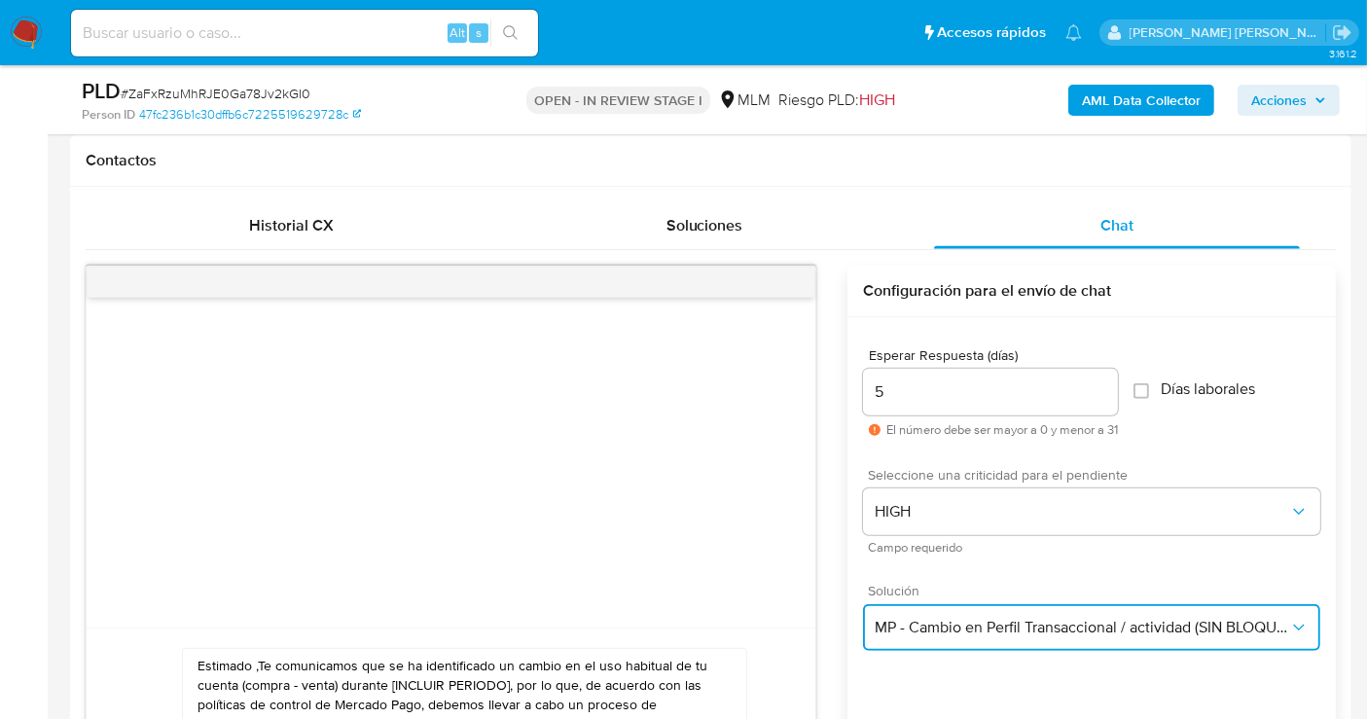
scroll to position [1297, 0]
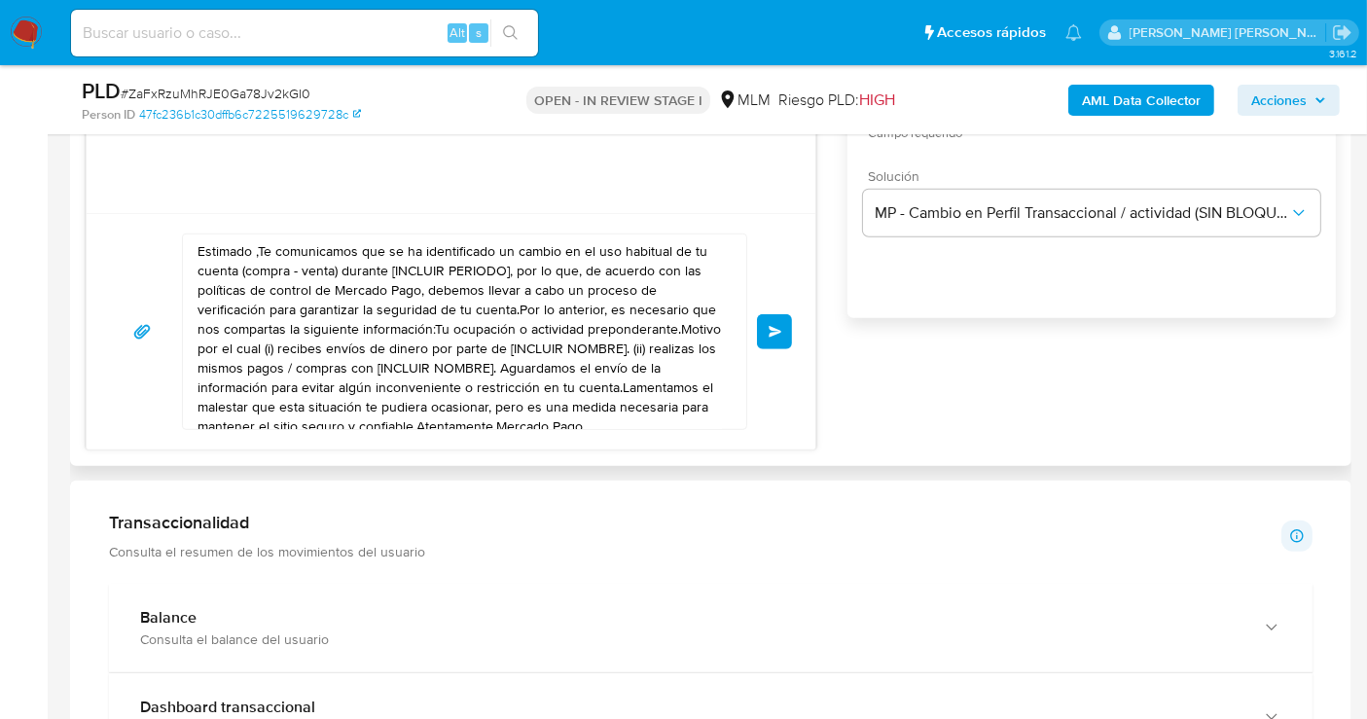
click at [308, 337] on textarea "Estimado ,Te comunicamos que se ha identificado un cambio en el uso habitual de…" at bounding box center [459, 331] width 524 height 195
paste textarea "cliente se ha identificado un cambio en el uso habitual de tu cuenta para garan…"
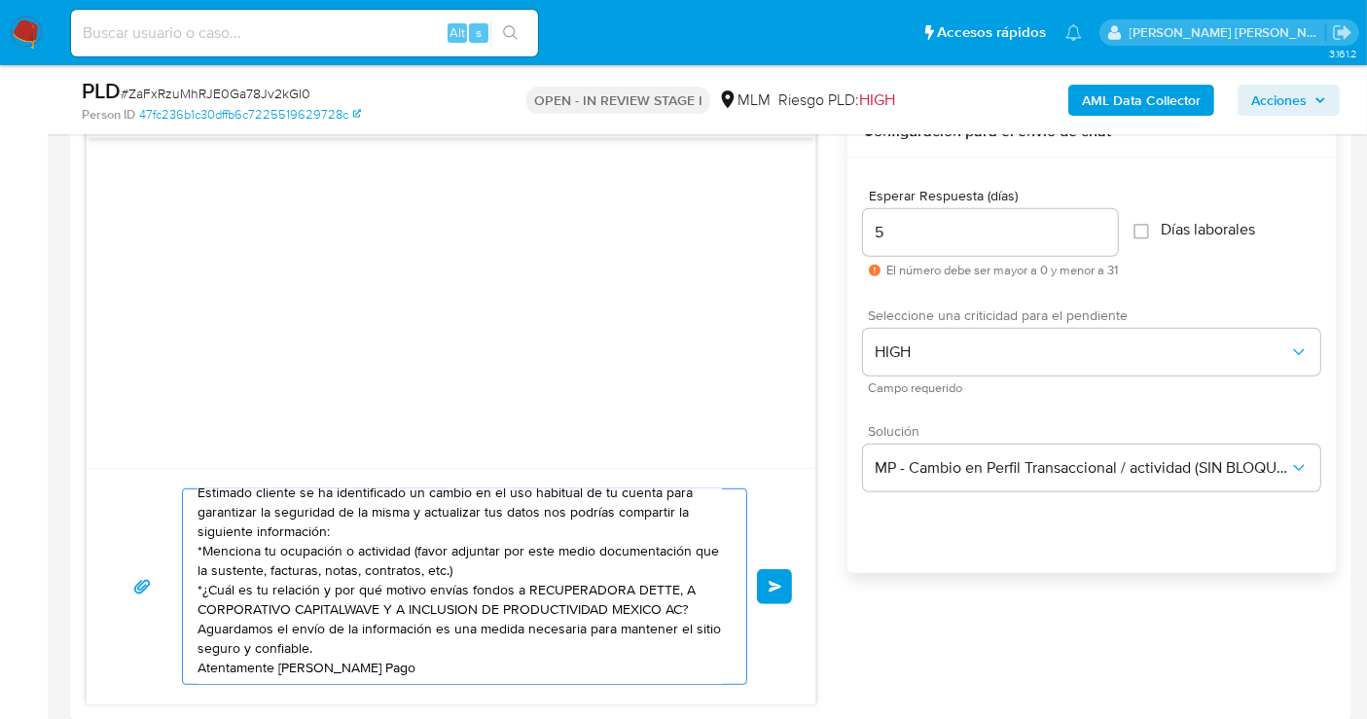
scroll to position [1189, 0]
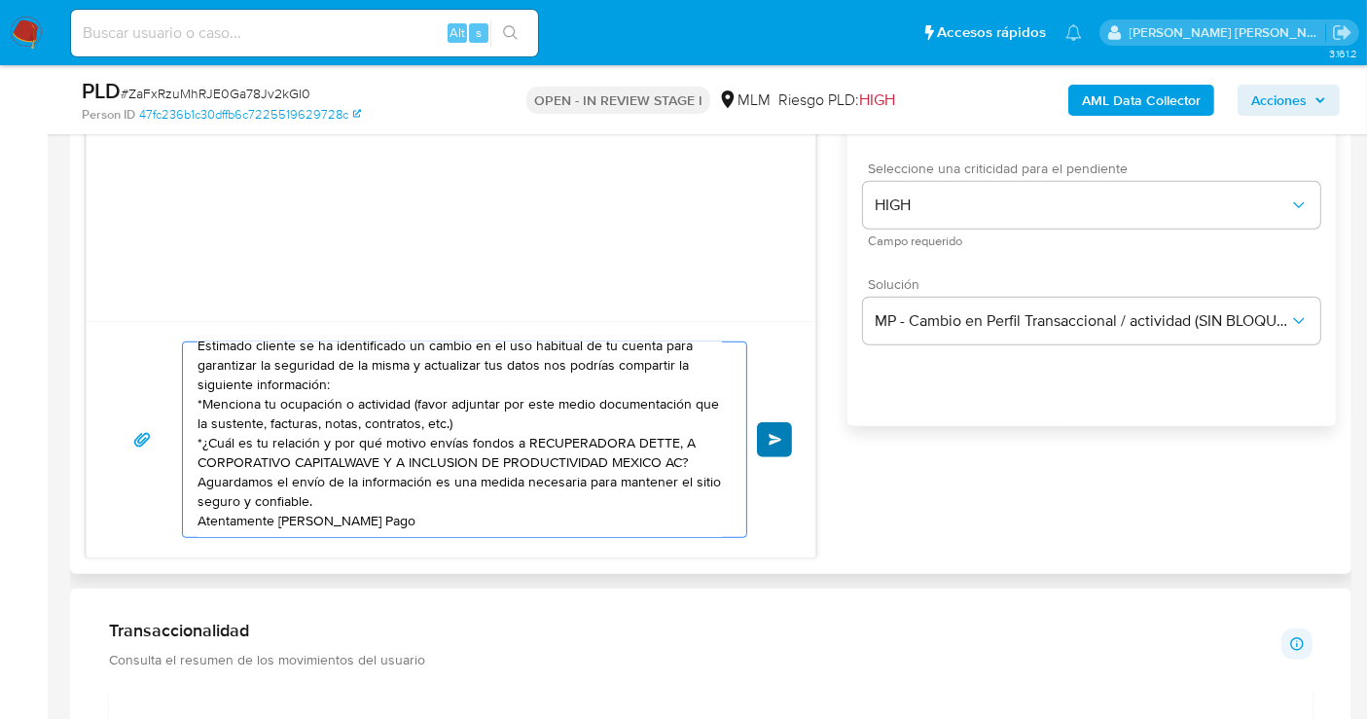
type textarea "Estimado cliente se ha identificado un cambio en el uso habitual de tu cuenta p…"
click at [765, 432] on button "Enviar" at bounding box center [774, 439] width 35 height 35
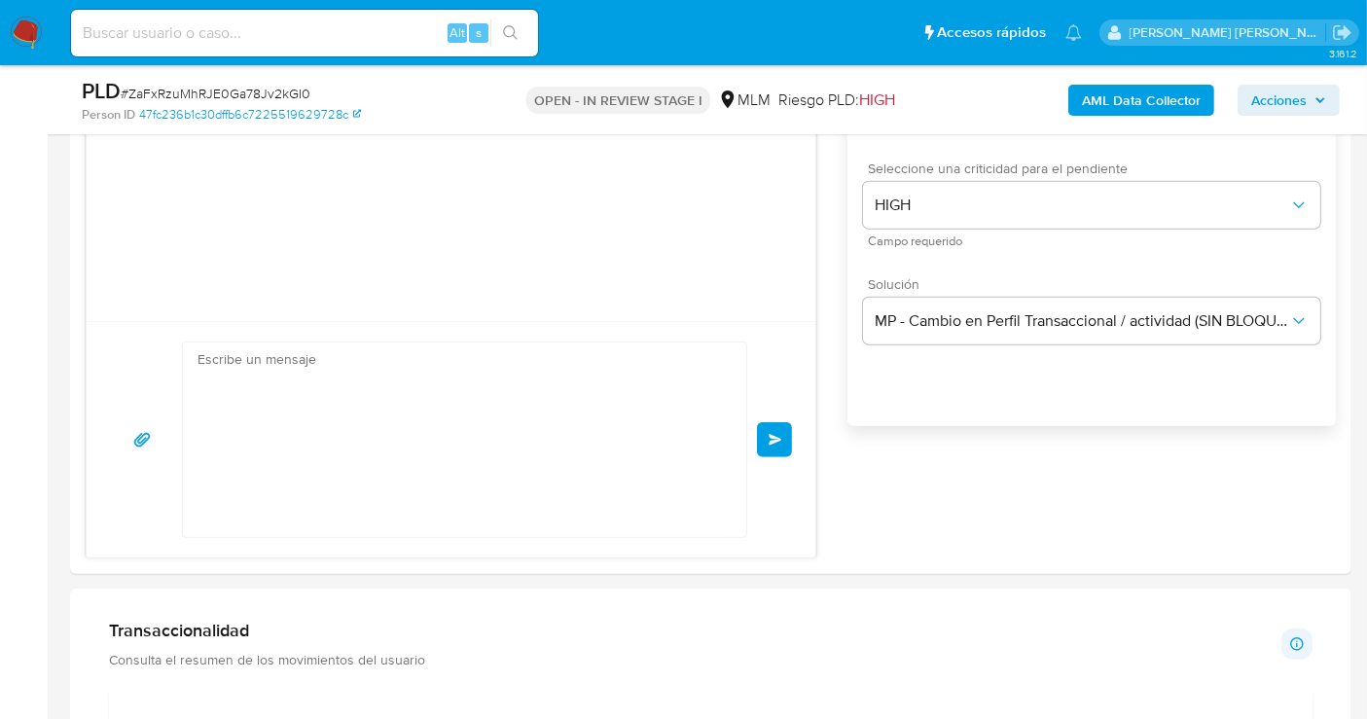
scroll to position [0, 0]
